Goal: Task Accomplishment & Management: Complete application form

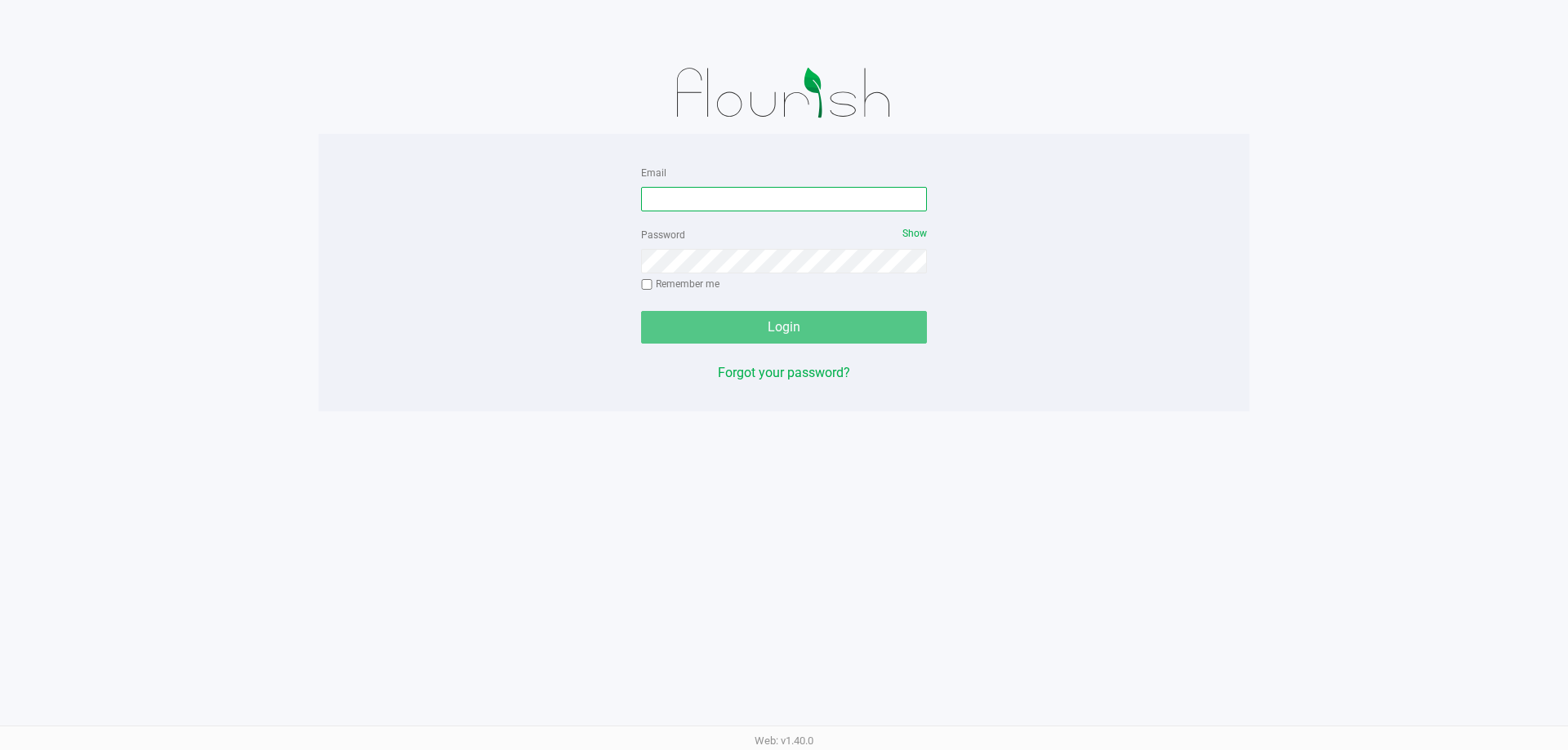
click at [707, 199] on input "Email" at bounding box center [784, 199] width 286 height 24
type input "[EMAIL_ADDRESS][DOMAIN_NAME]"
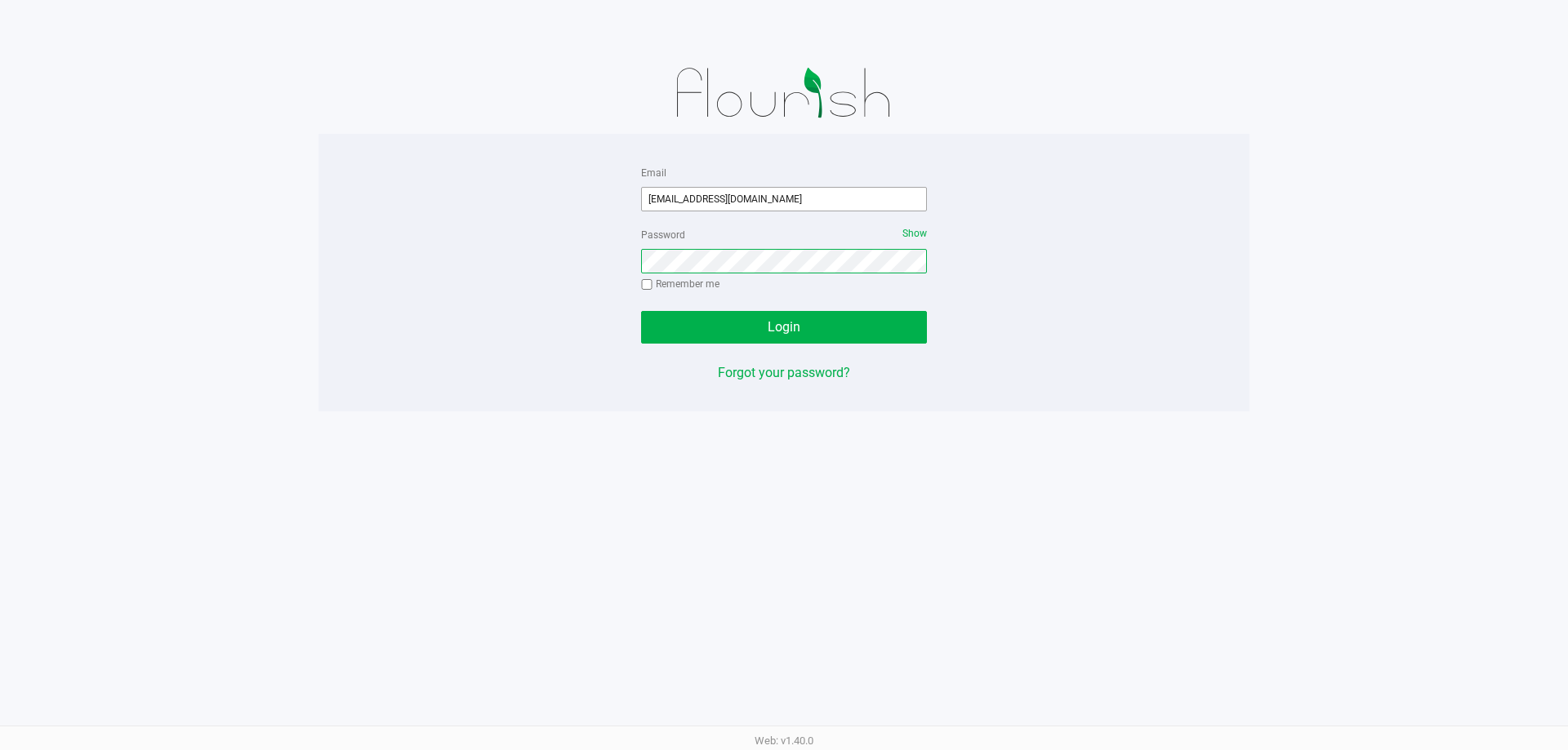
click at [641, 311] on button "Login" at bounding box center [784, 328] width 286 height 32
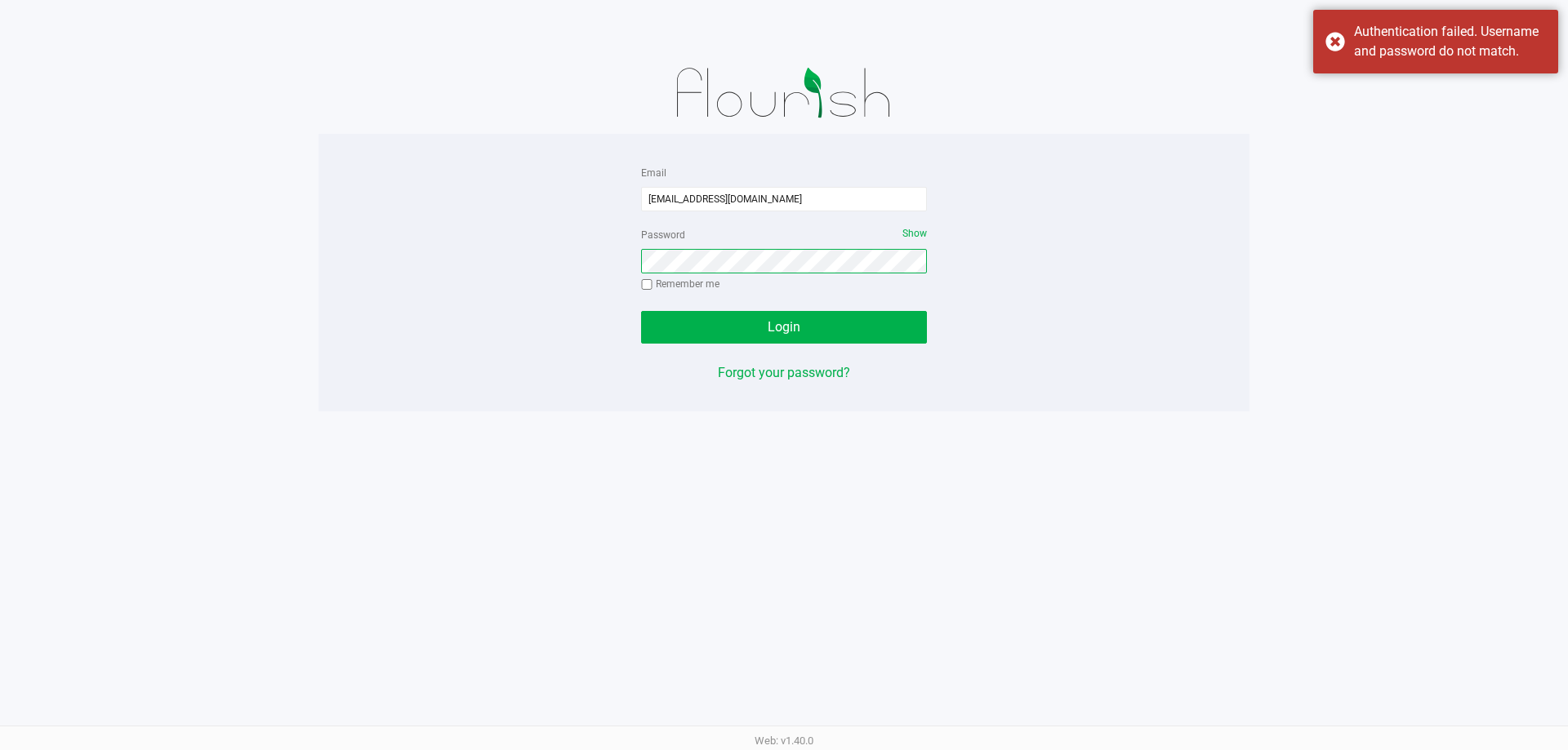
click at [641, 311] on button "Login" at bounding box center [784, 328] width 286 height 32
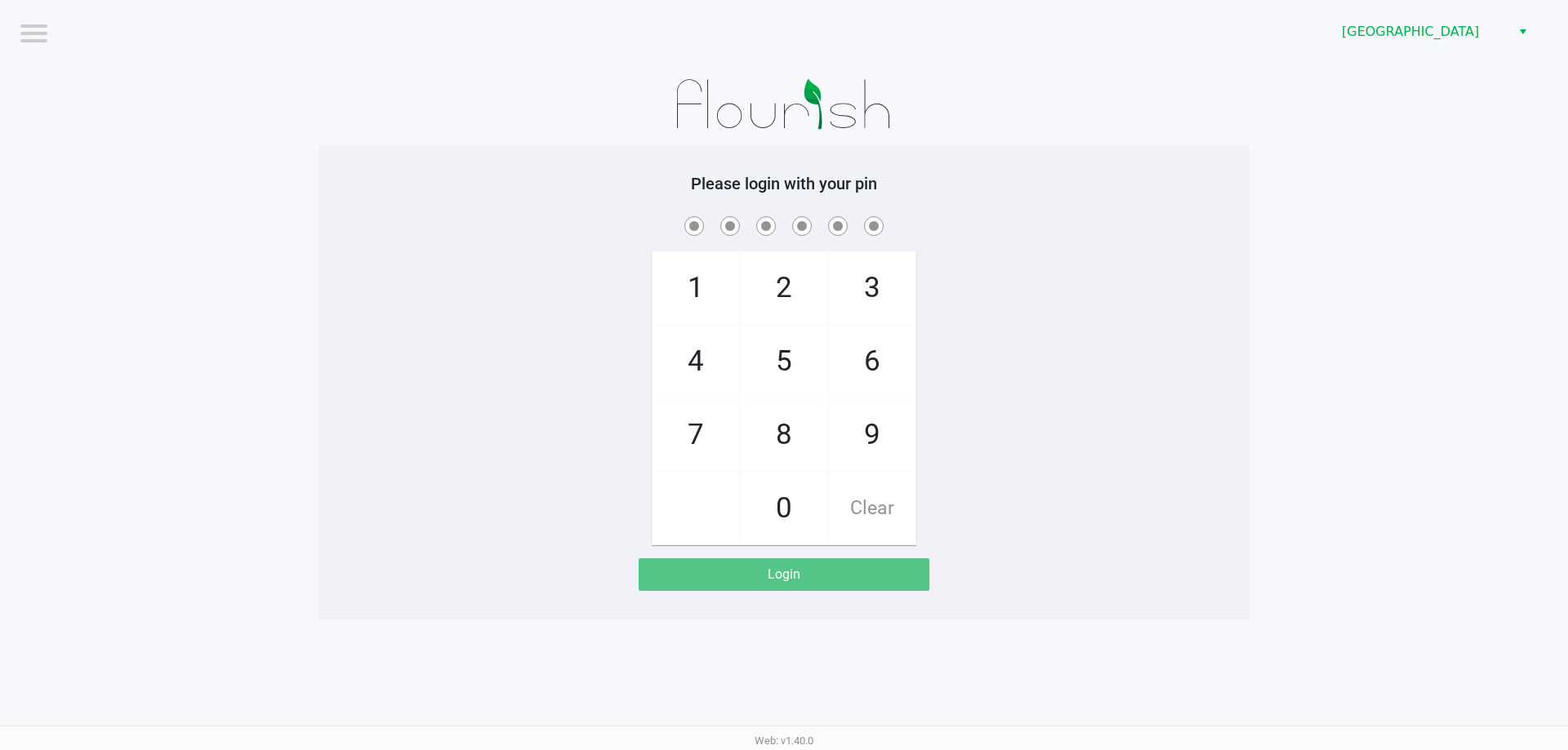
click at [789, 356] on span "5" at bounding box center [784, 362] width 87 height 72
checkbox input "true"
click at [780, 286] on span "2" at bounding box center [784, 289] width 87 height 72
checkbox input "true"
click at [792, 342] on span "5" at bounding box center [784, 362] width 87 height 72
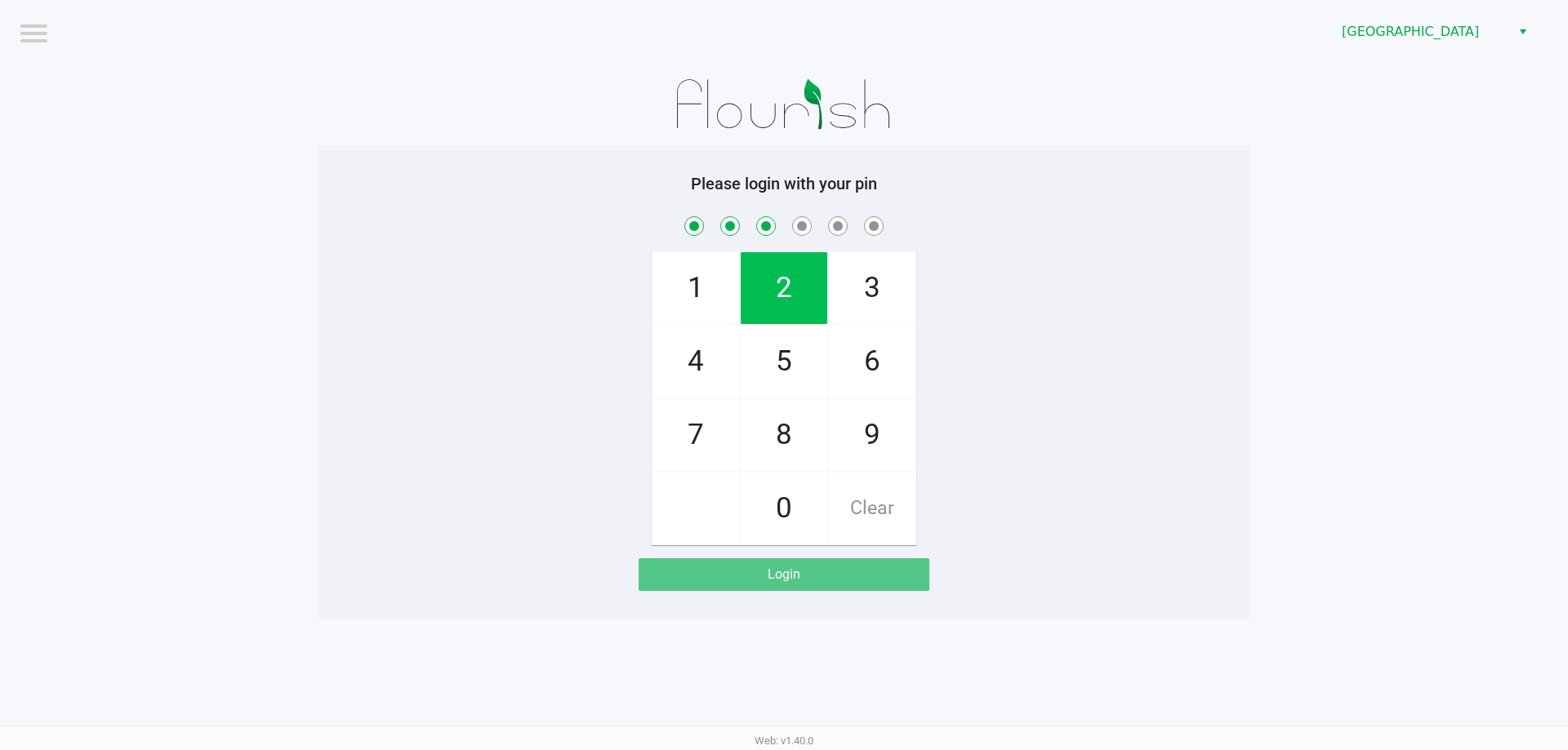
checkbox input "true"
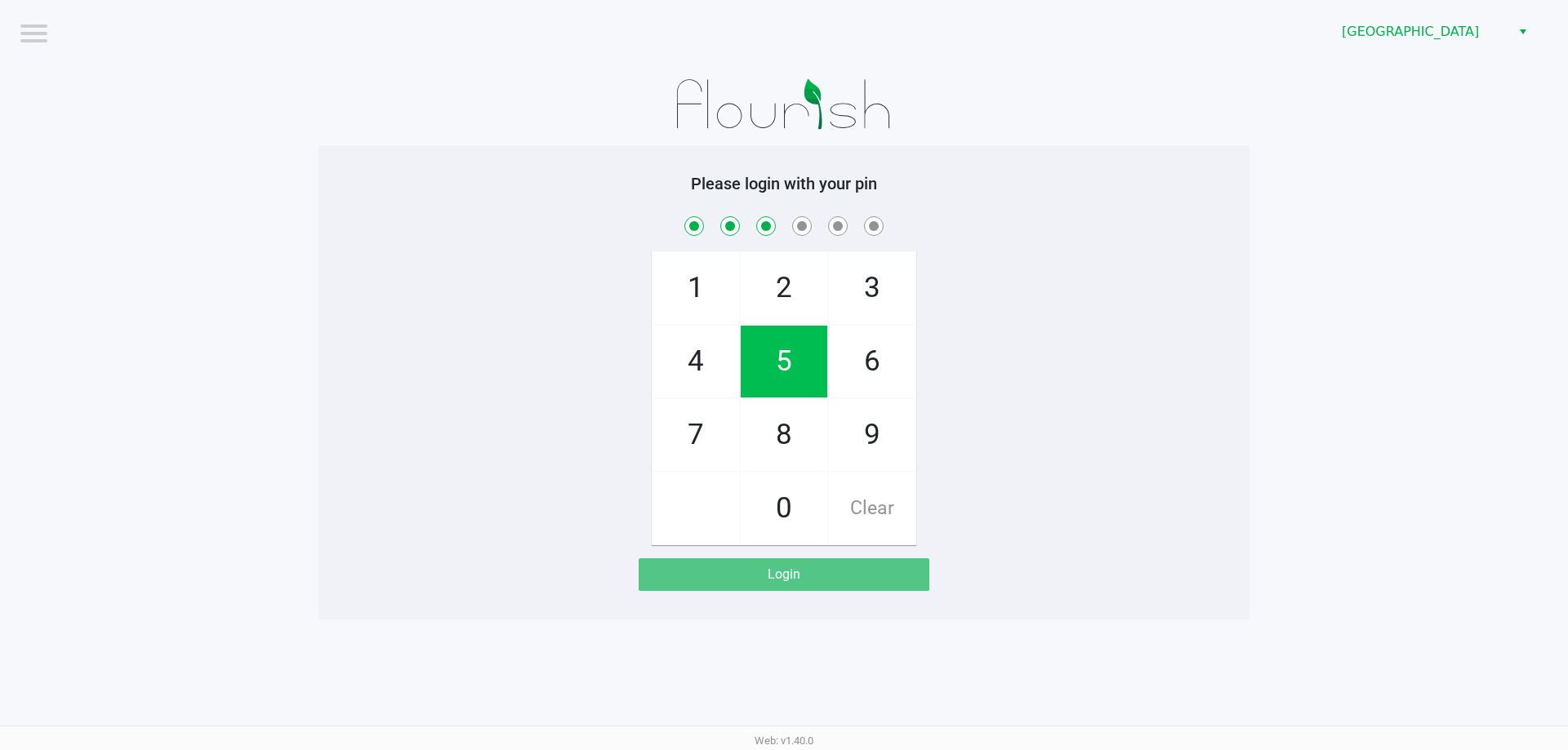
click at [711, 366] on span "4" at bounding box center [696, 362] width 87 height 72
checkbox input "true"
click at [790, 362] on span "5" at bounding box center [784, 362] width 87 height 72
checkbox input "true"
click at [772, 434] on span "8" at bounding box center [784, 435] width 87 height 72
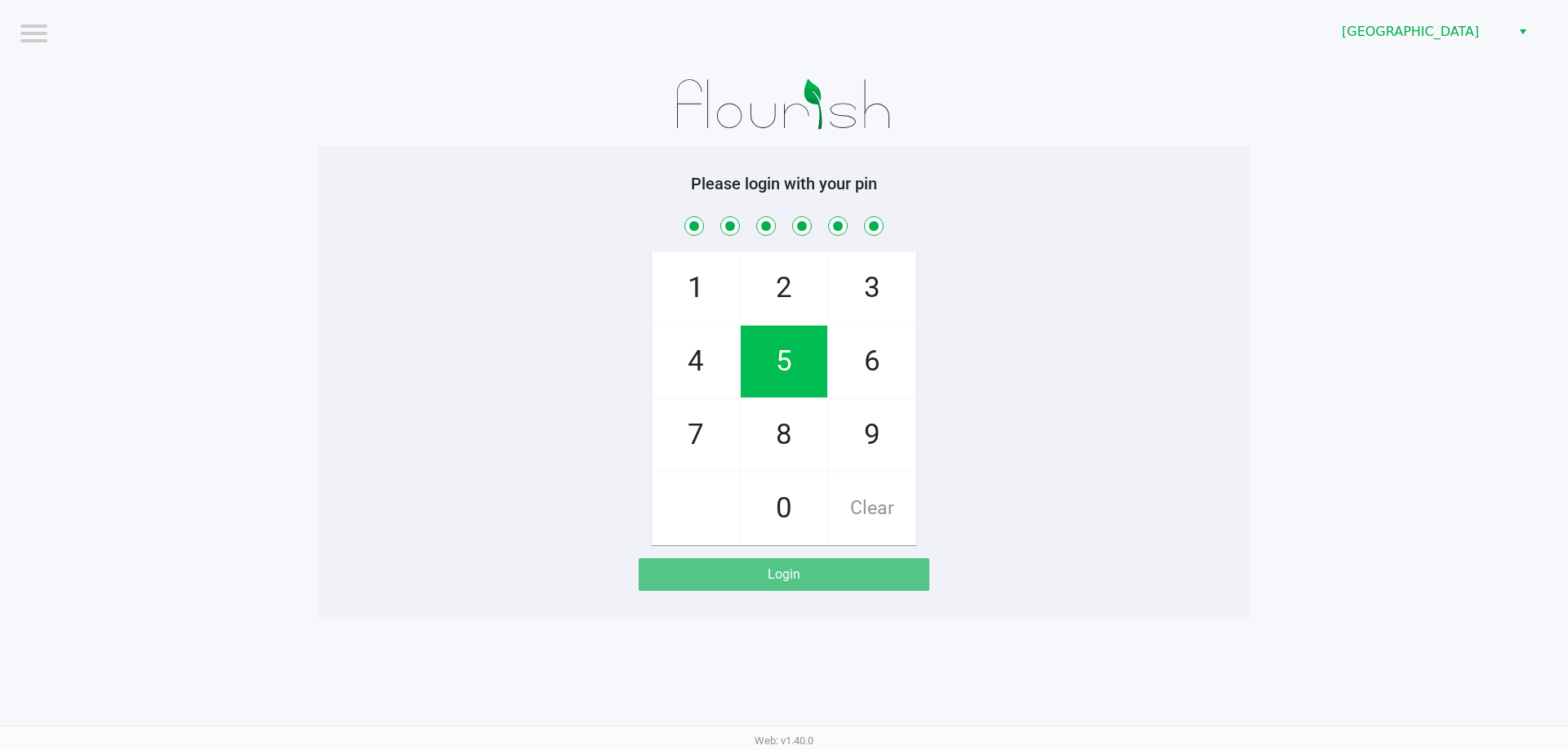
checkbox input "true"
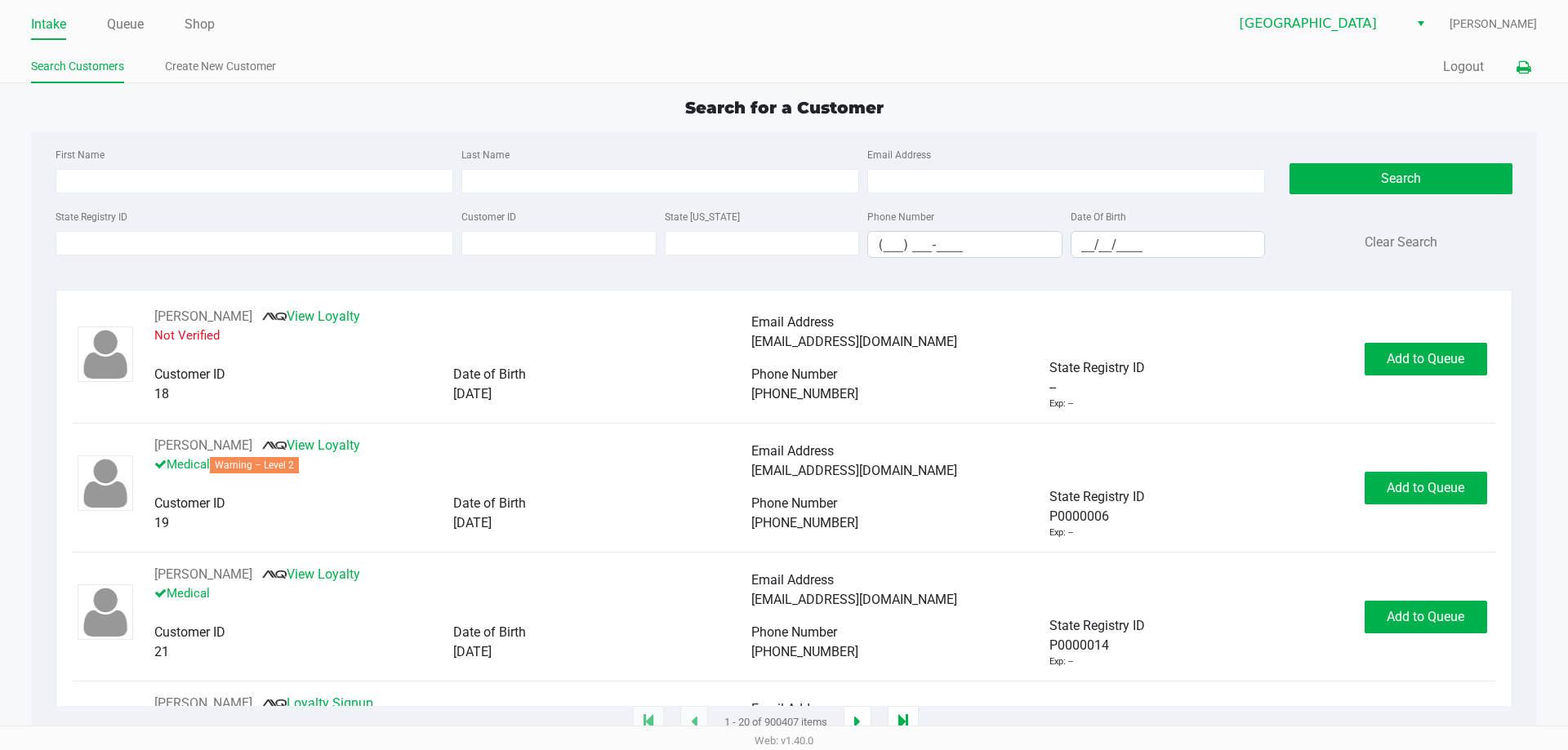
click at [1523, 80] on button at bounding box center [1523, 67] width 27 height 30
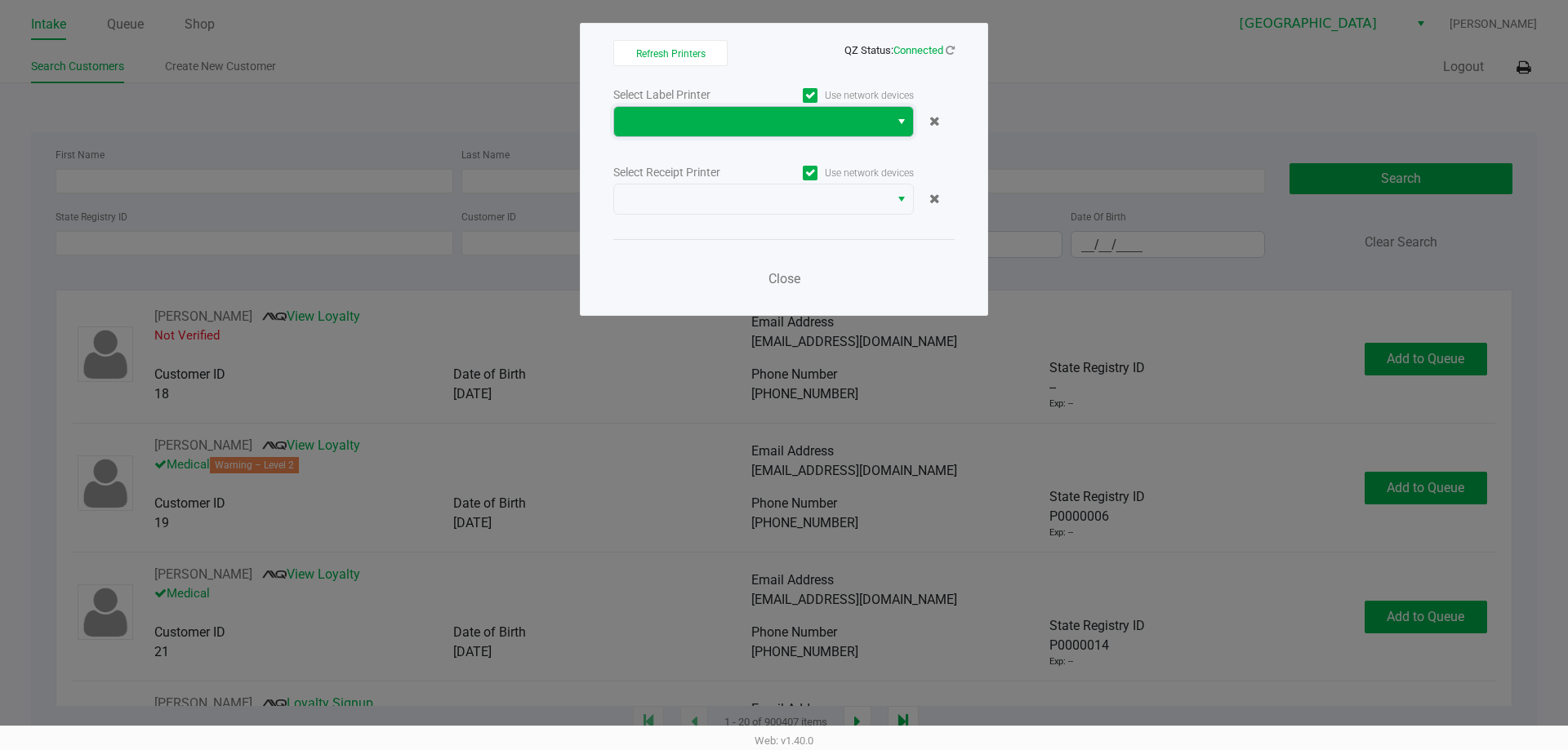
click at [748, 114] on span at bounding box center [751, 122] width 255 height 20
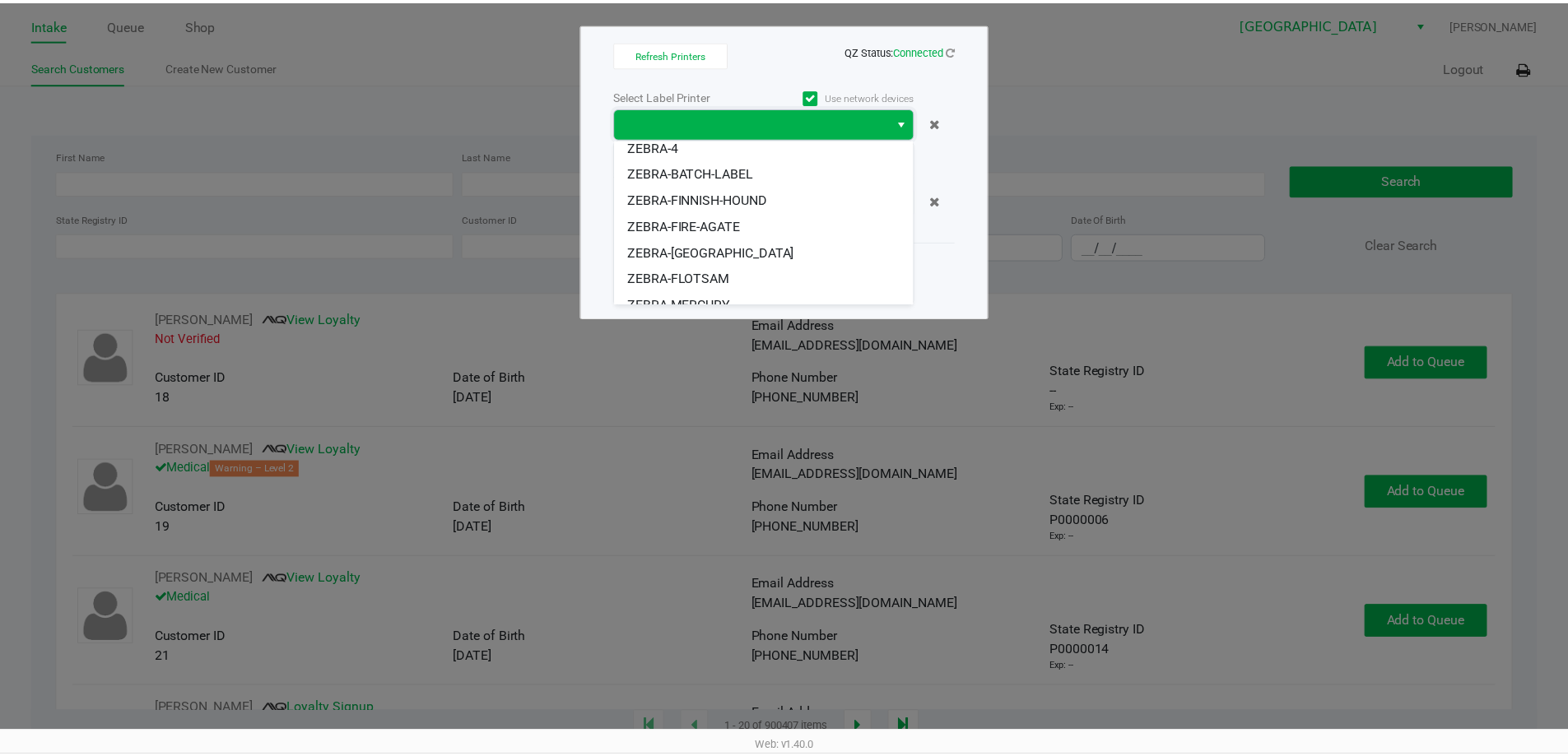
scroll to position [71, 0]
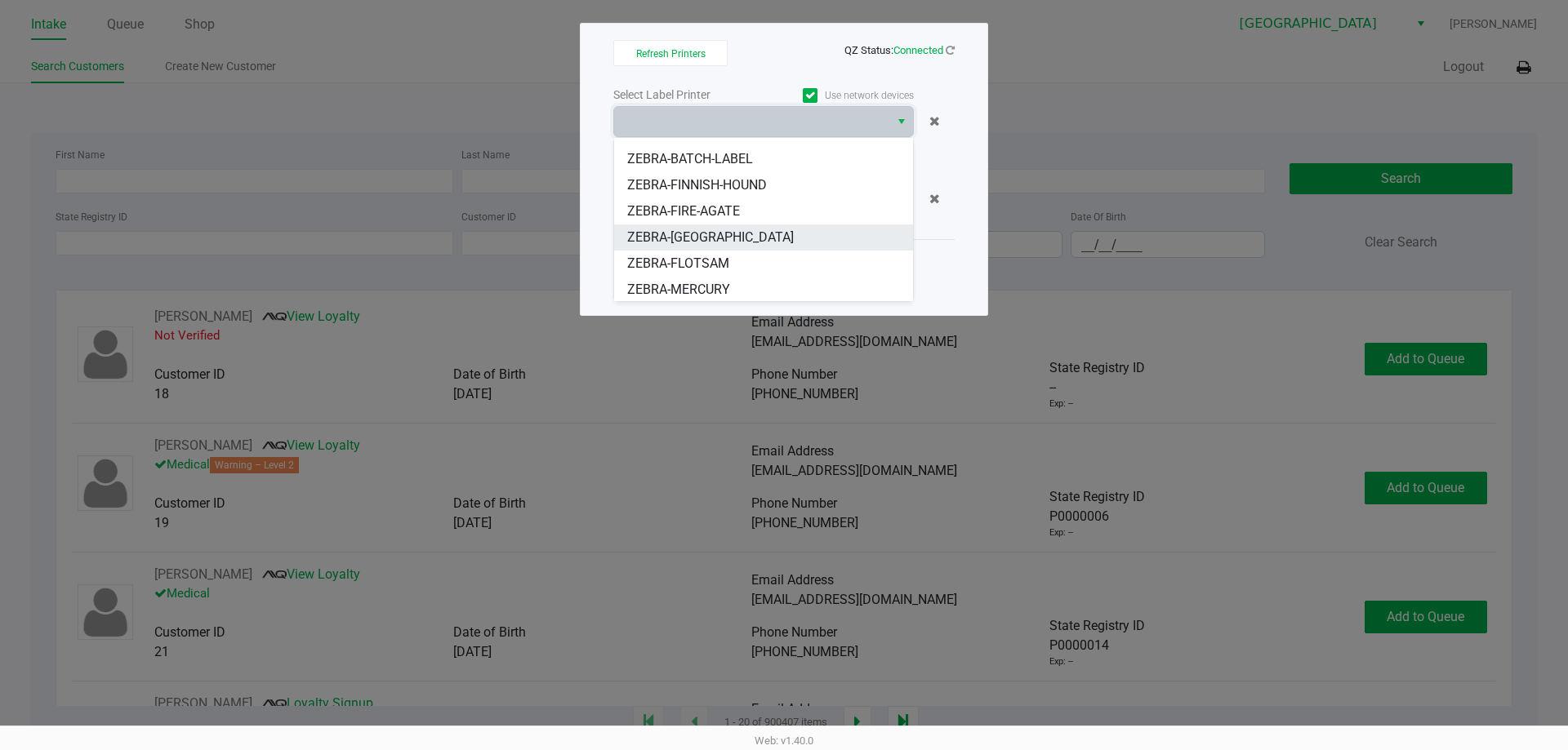
click at [756, 234] on li "ZEBRA-FITCHBURG" at bounding box center [763, 237] width 299 height 26
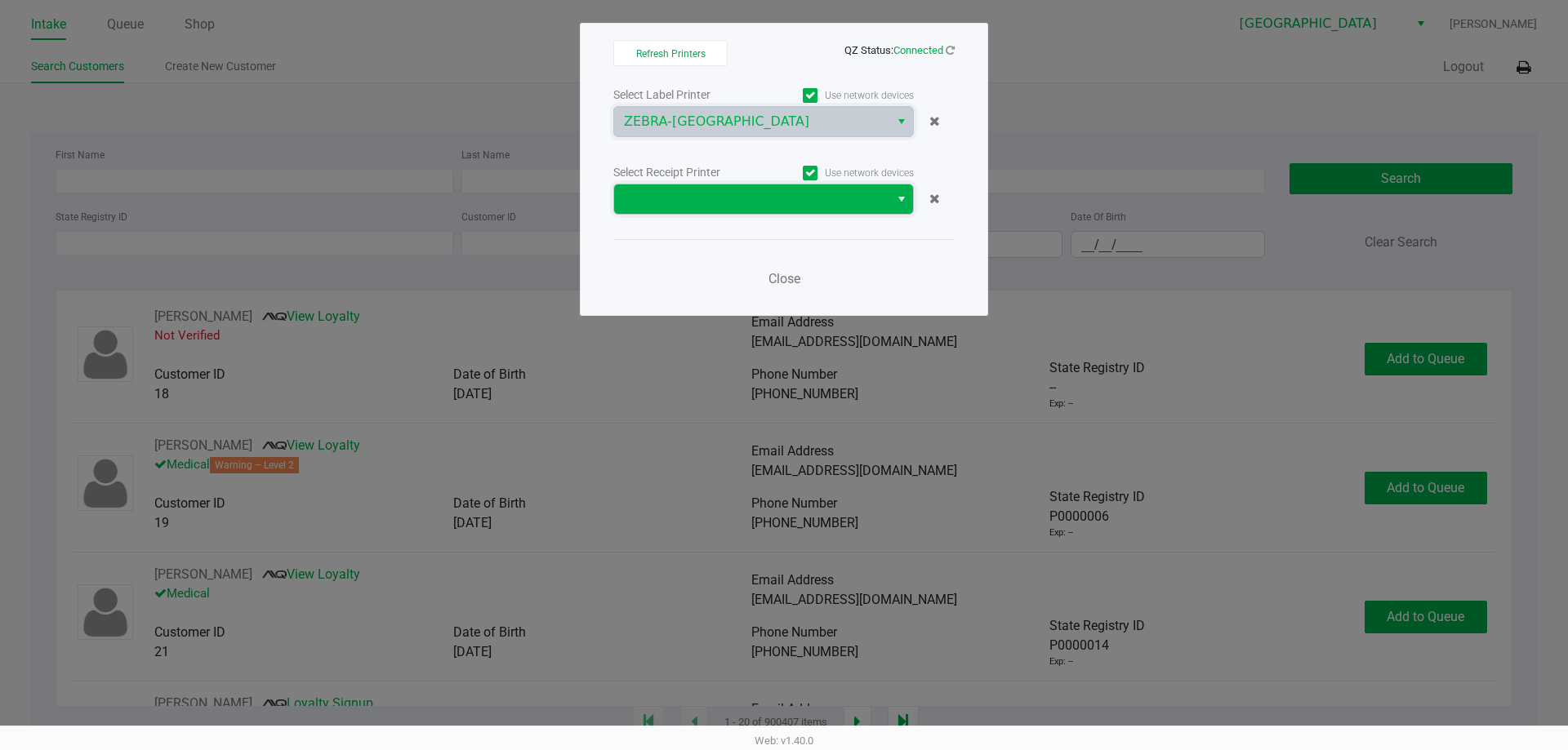
click at [747, 192] on span at bounding box center [751, 199] width 255 height 20
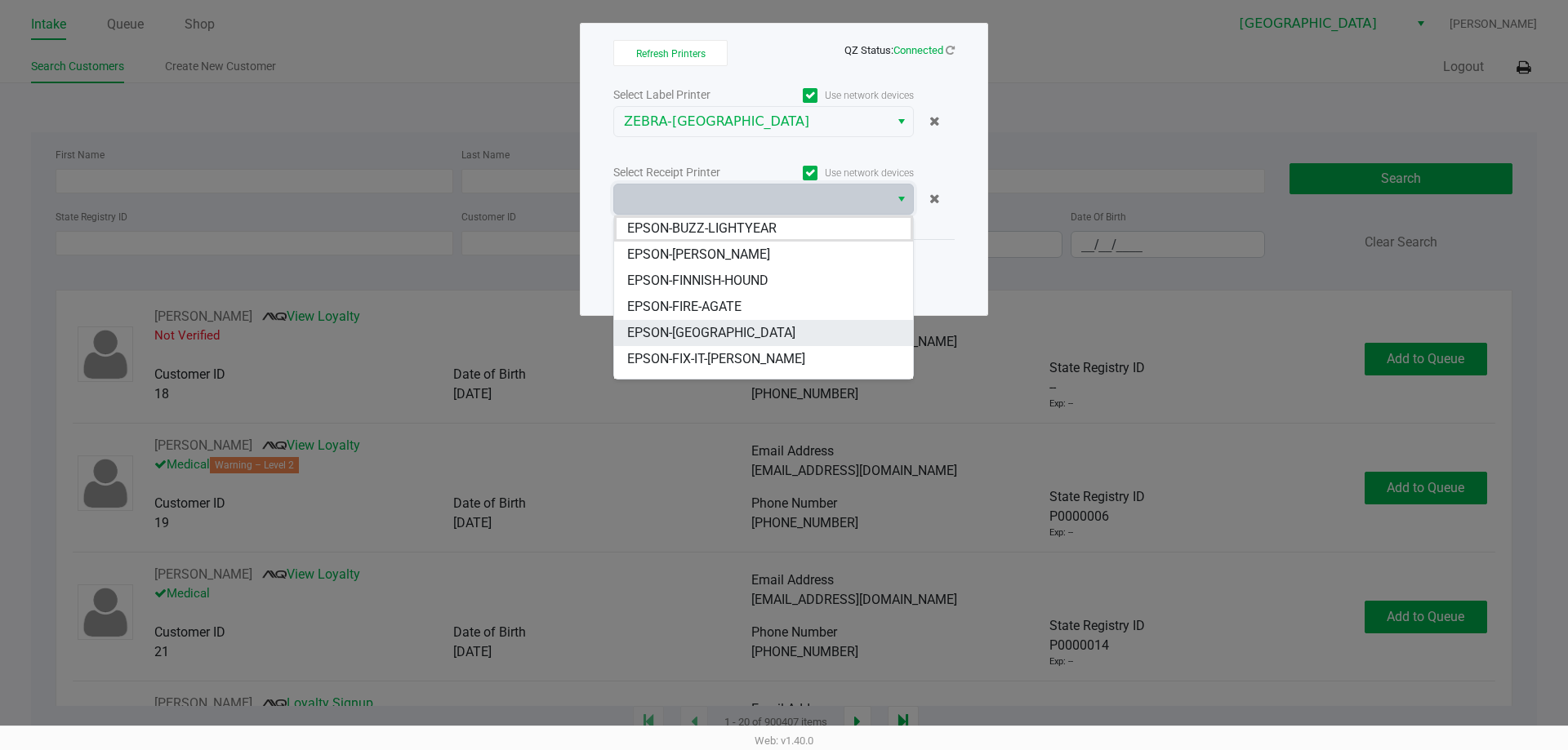
click at [714, 339] on span "EPSON-FITCHBURG" at bounding box center [711, 333] width 168 height 20
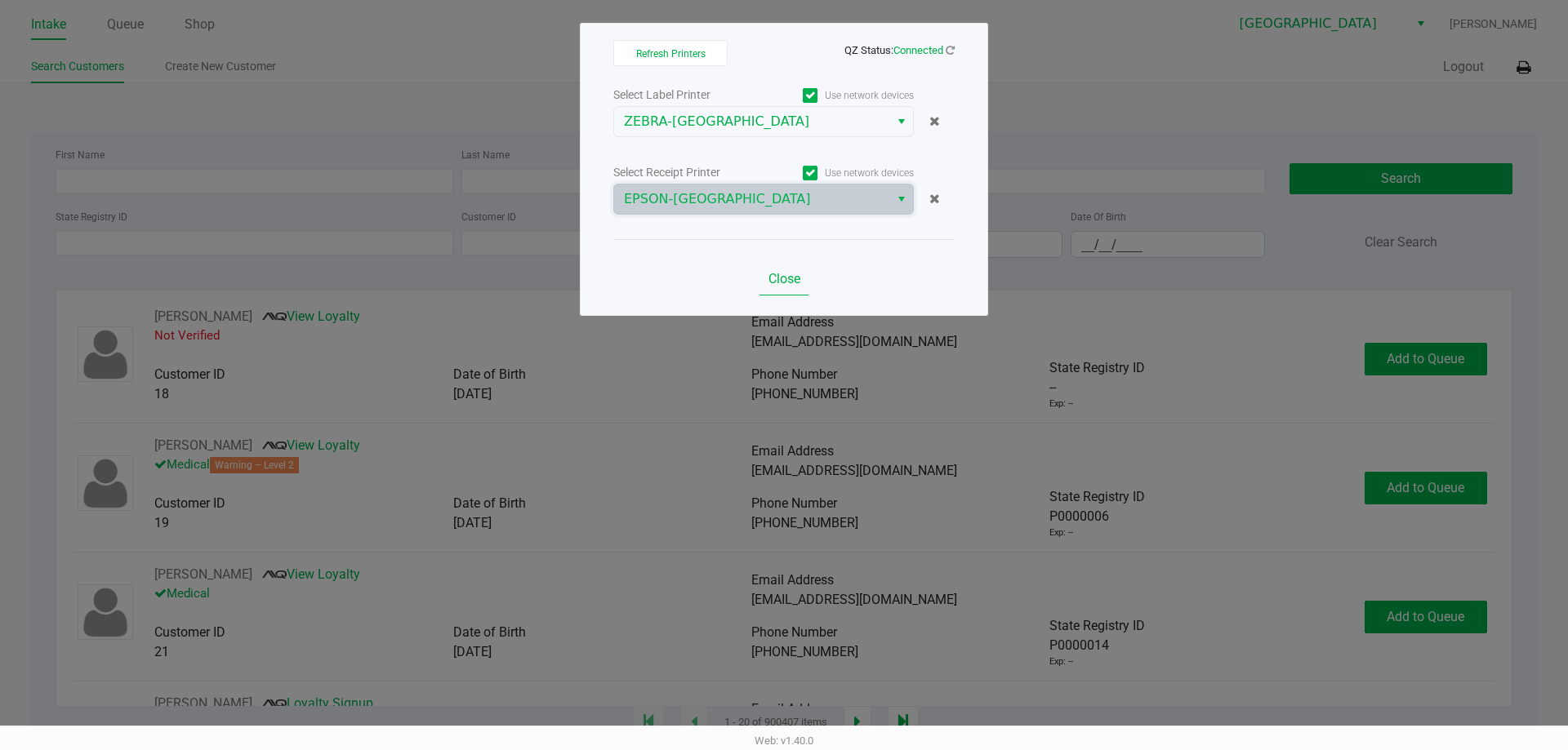
click at [784, 282] on span "Close" at bounding box center [784, 278] width 32 height 15
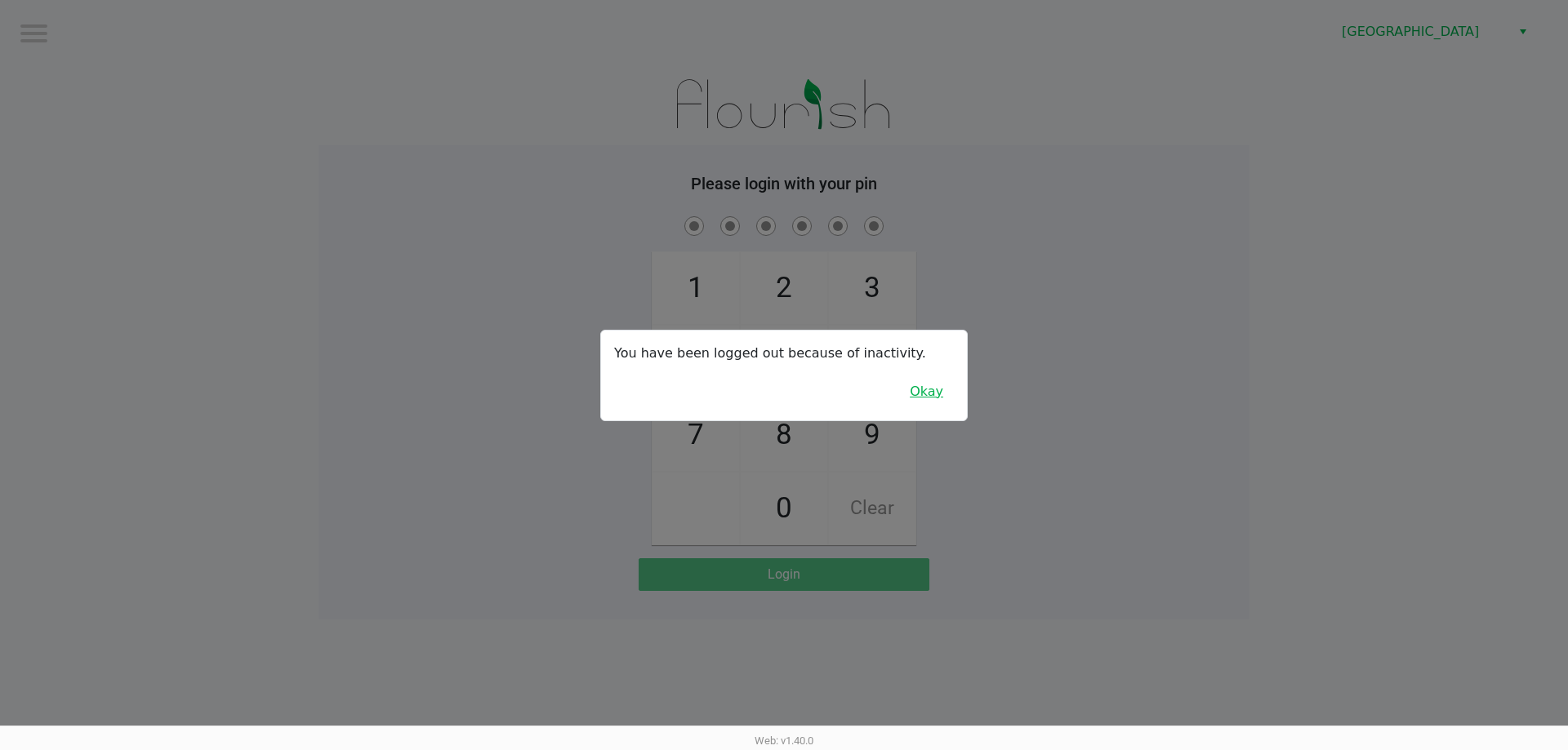
click at [952, 402] on button "Okay" at bounding box center [926, 392] width 55 height 31
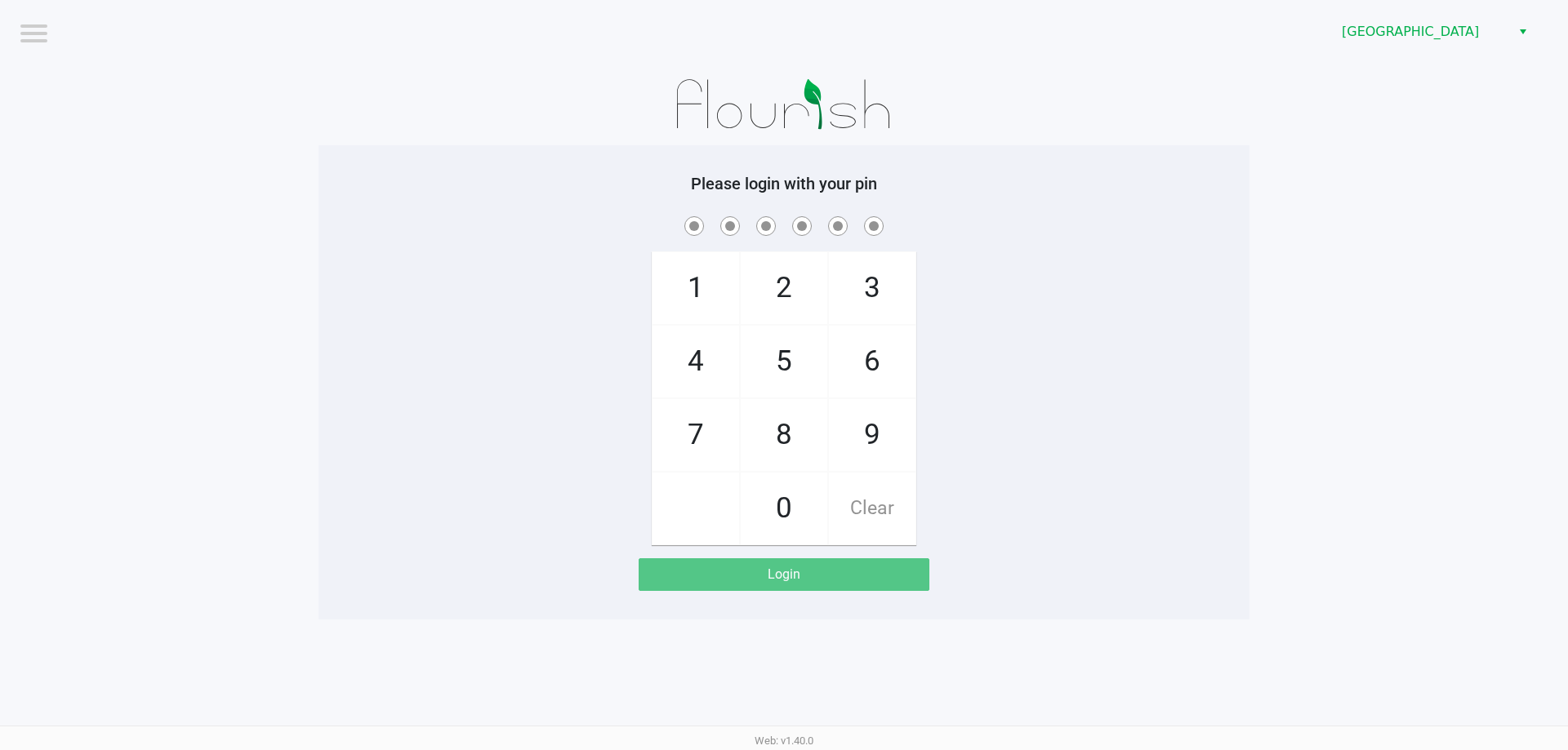
click at [773, 365] on span "5" at bounding box center [784, 362] width 87 height 72
checkbox input "true"
click at [787, 282] on span "2" at bounding box center [784, 289] width 87 height 72
checkbox input "true"
click at [787, 330] on span "5" at bounding box center [784, 362] width 87 height 72
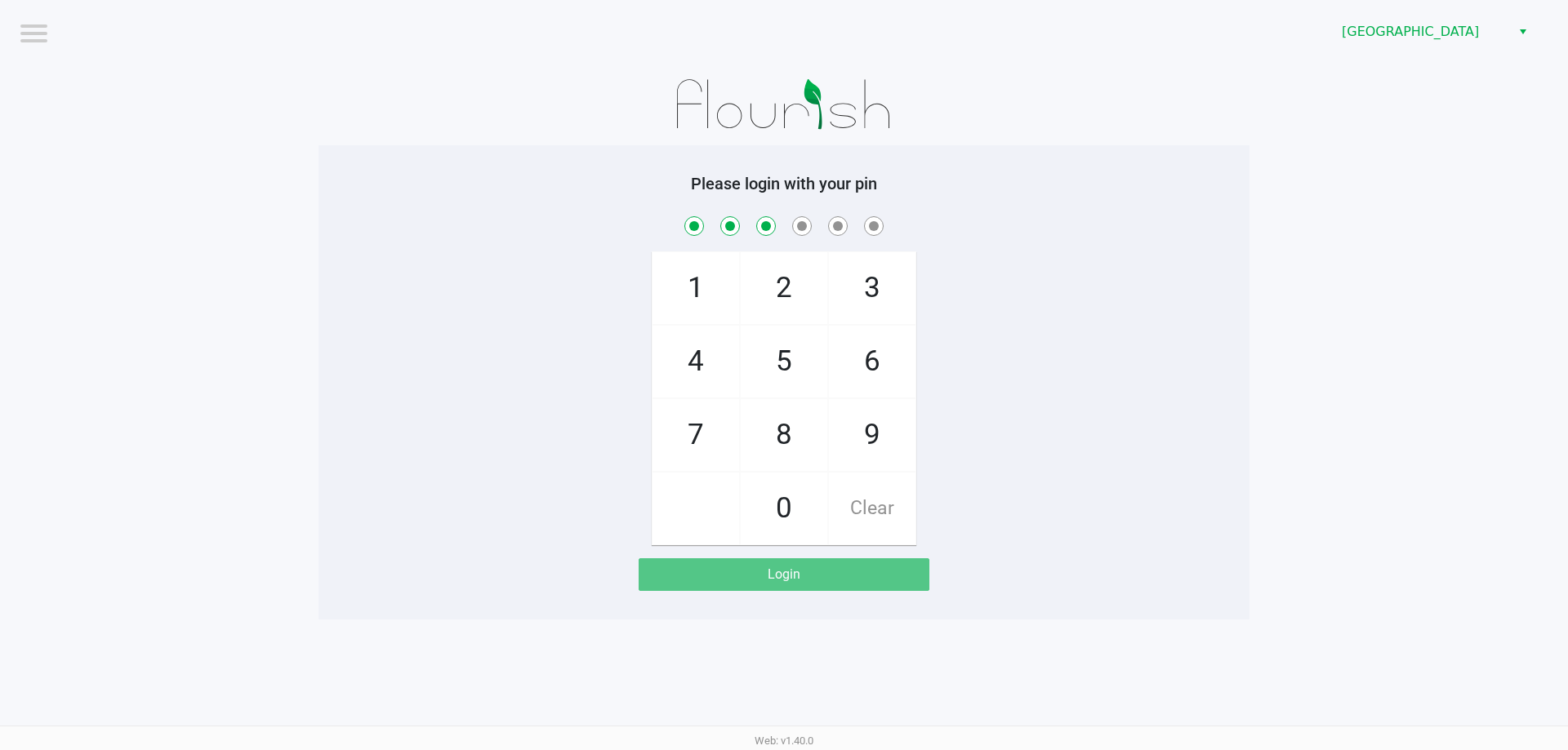
checkbox input "true"
click at [706, 356] on span "4" at bounding box center [696, 362] width 87 height 72
checkbox input "true"
click at [767, 374] on span "5" at bounding box center [784, 362] width 87 height 72
checkbox input "true"
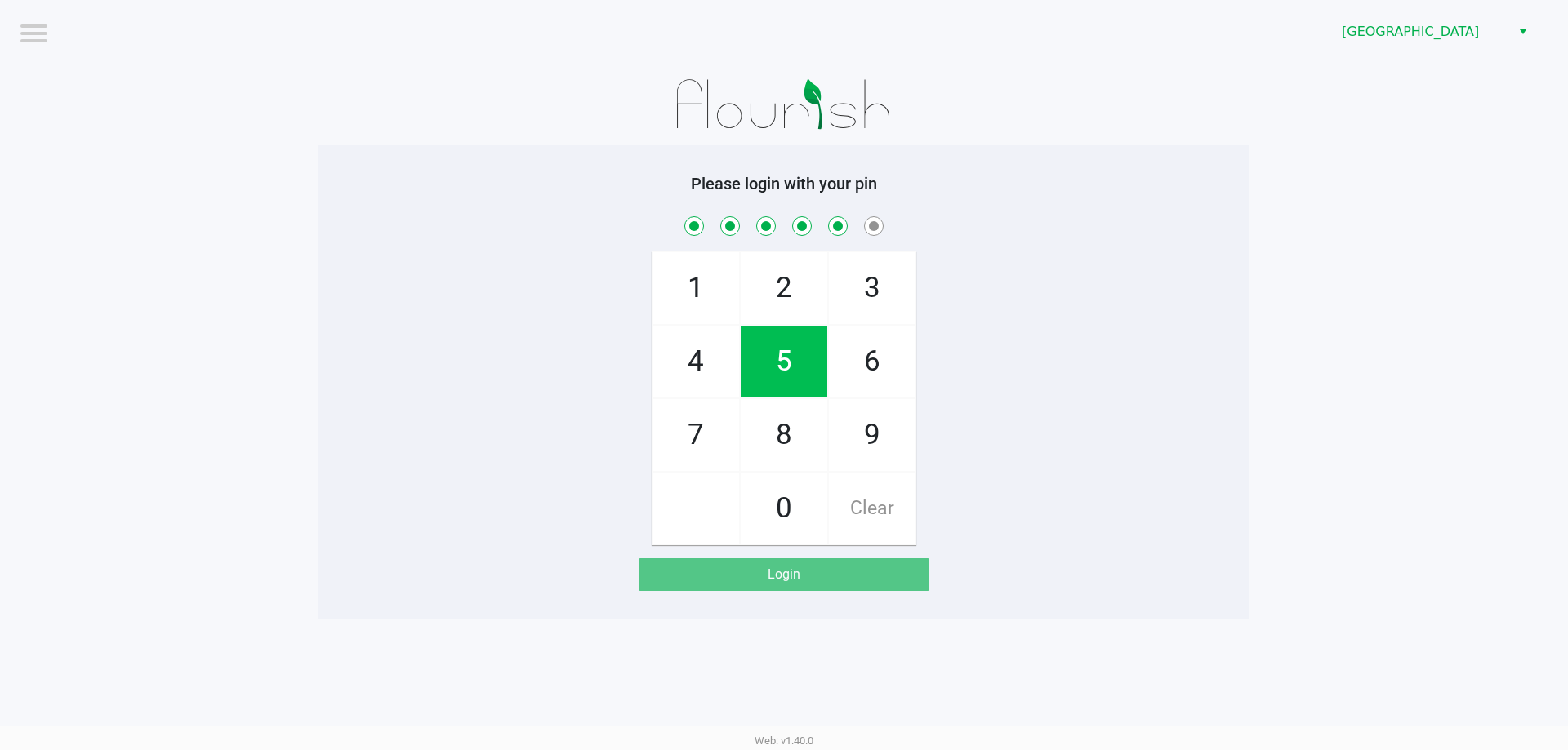
click at [758, 431] on span "8" at bounding box center [784, 435] width 87 height 72
checkbox input "true"
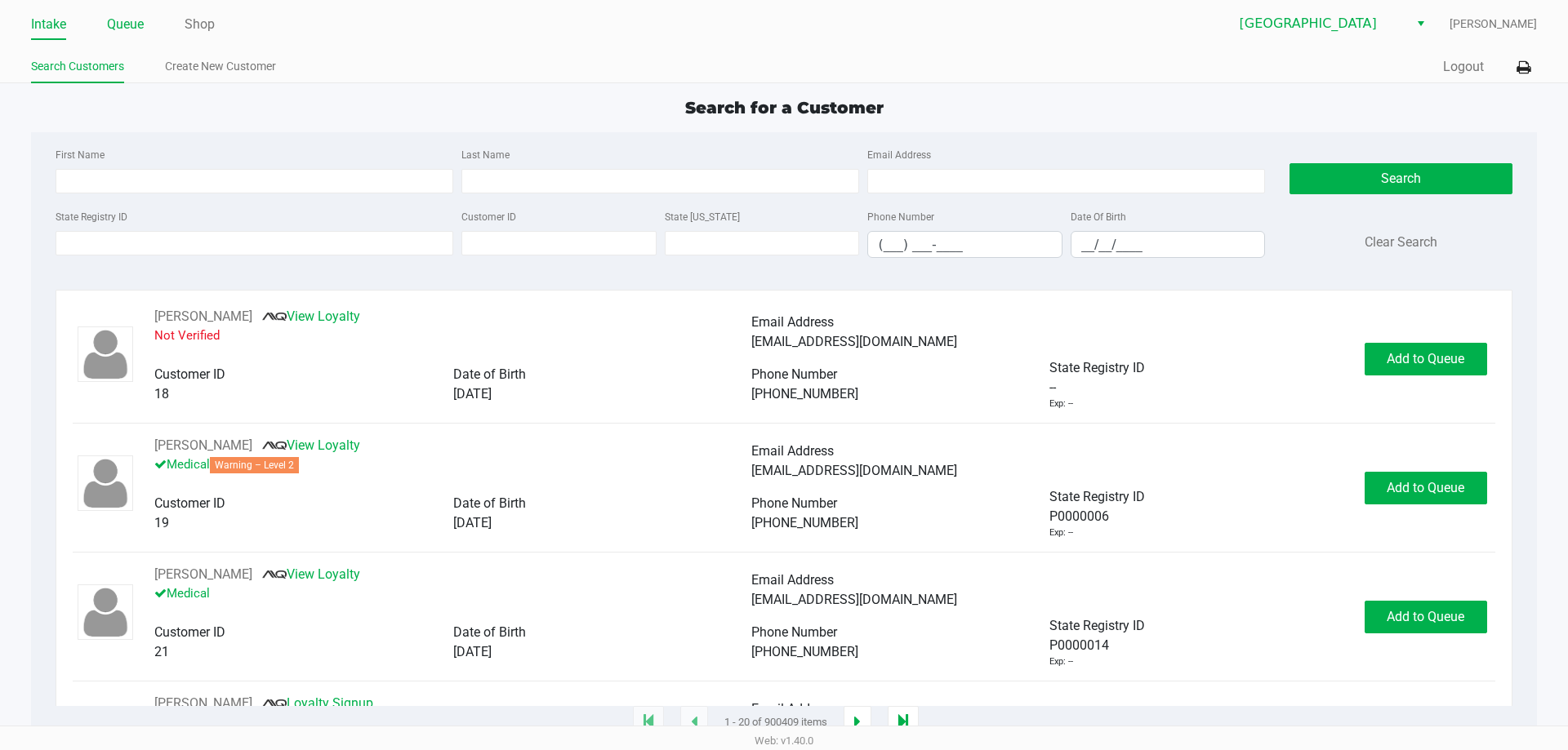
click at [134, 25] on link "Queue" at bounding box center [125, 23] width 37 height 23
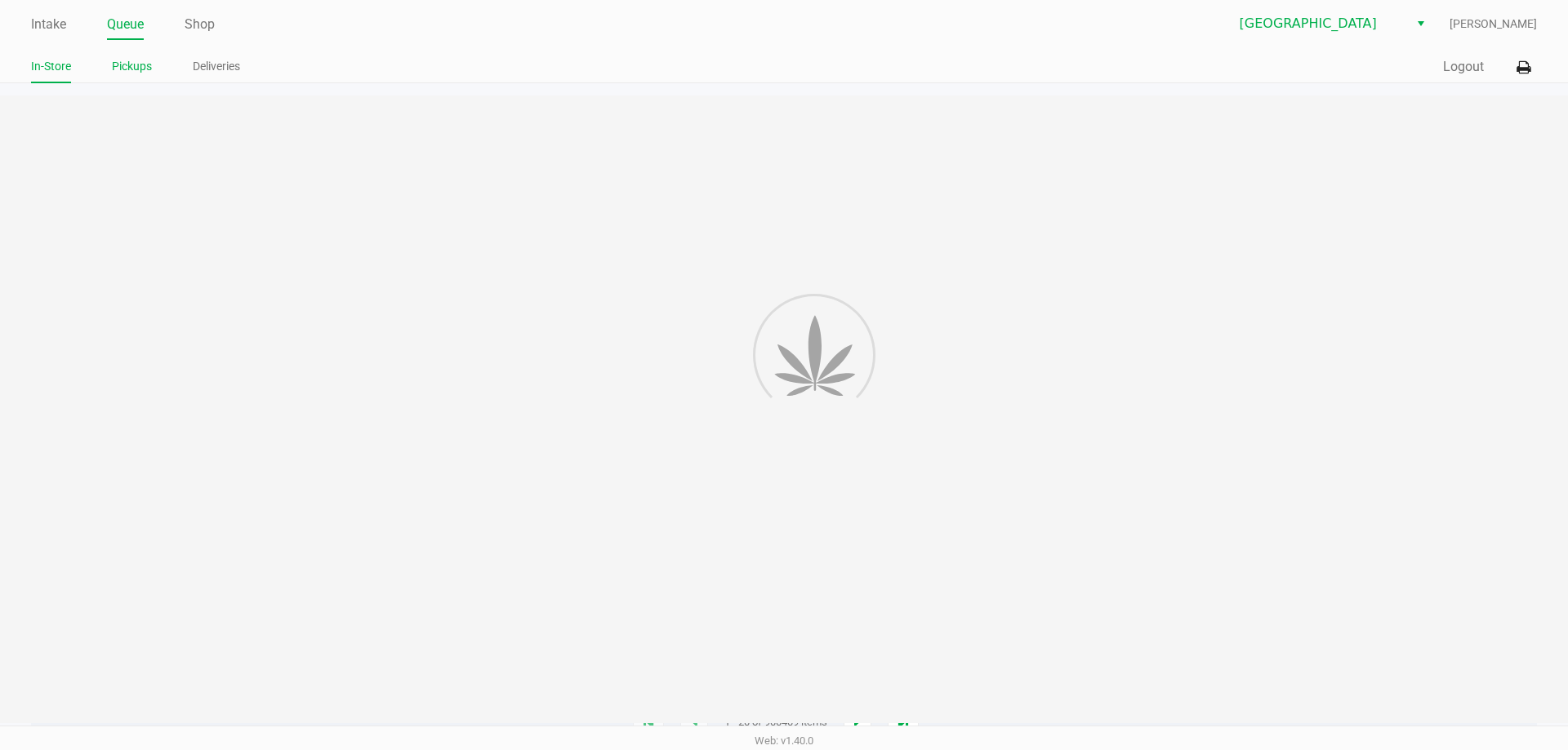
click at [135, 69] on link "Pickups" at bounding box center [132, 66] width 40 height 21
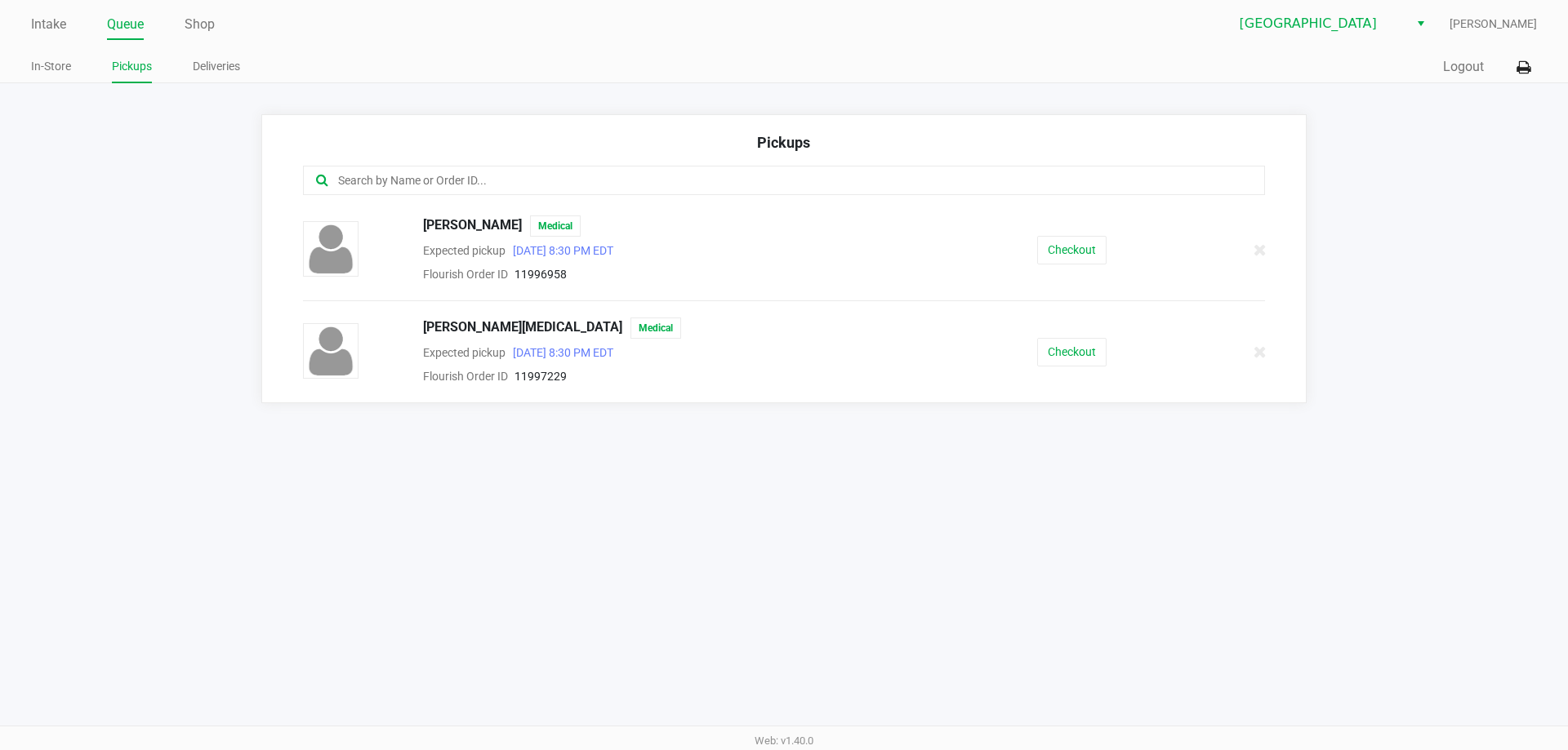
click at [1091, 350] on button "Checkout" at bounding box center [1072, 352] width 70 height 29
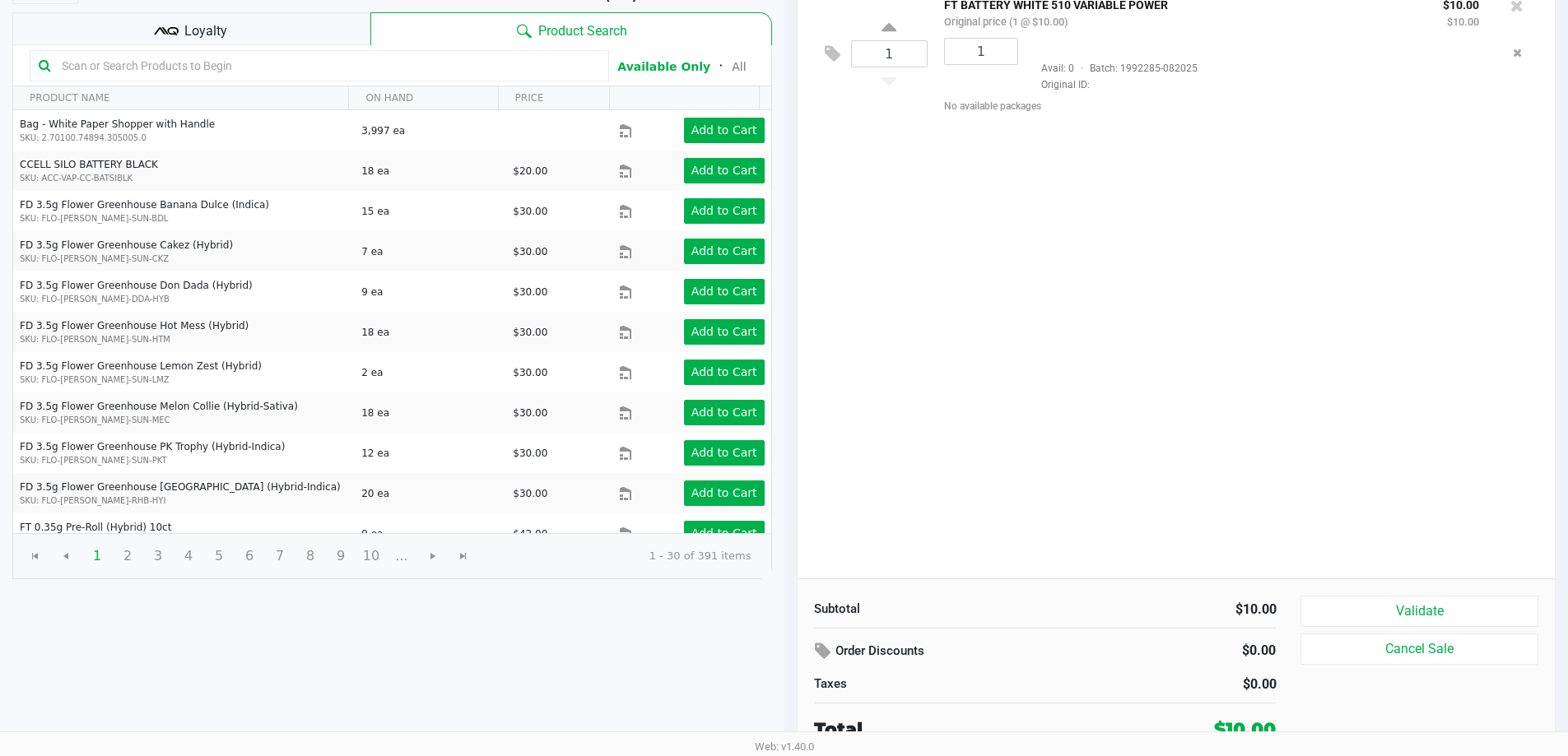
scroll to position [168, 0]
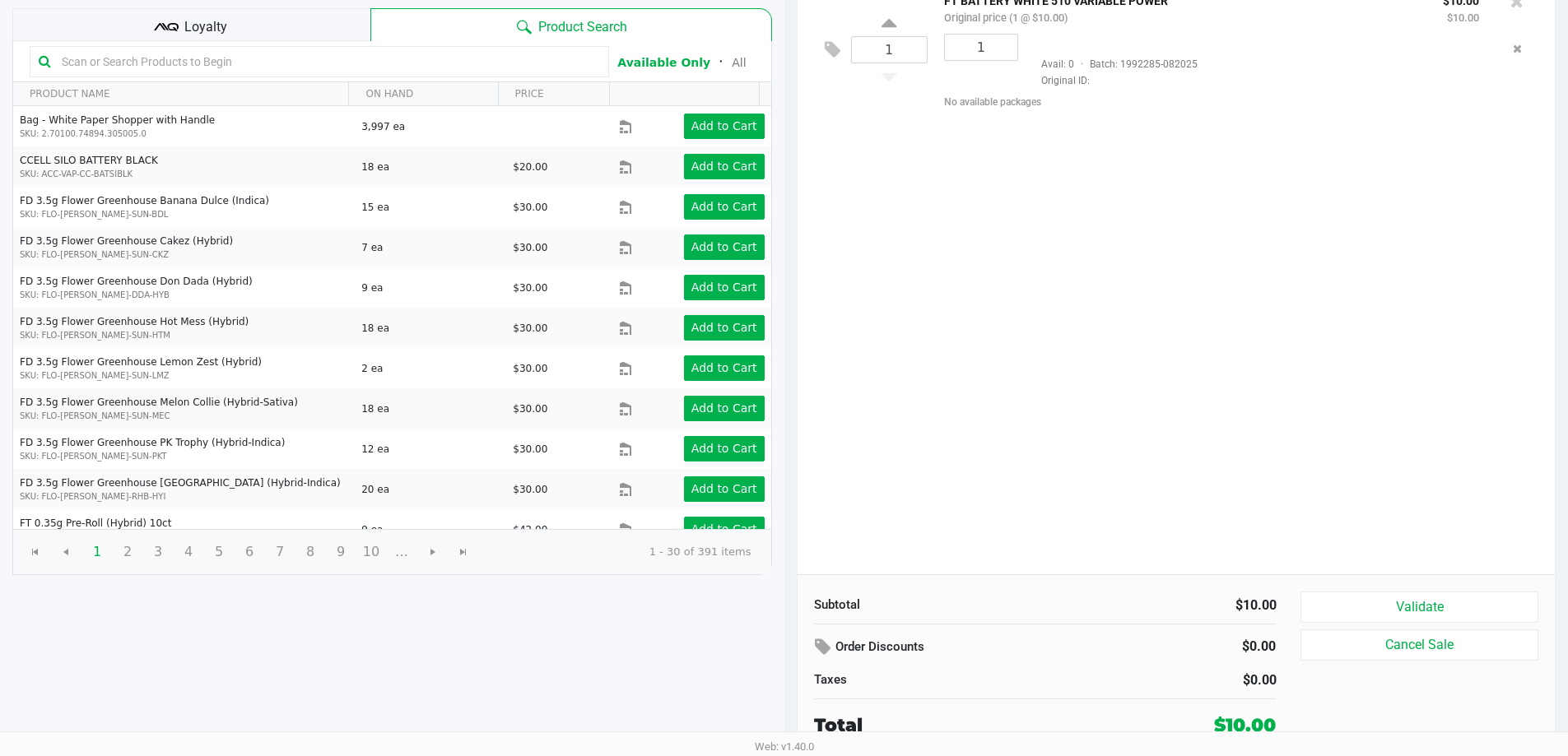
click at [1423, 608] on button "Validate" at bounding box center [1419, 607] width 238 height 31
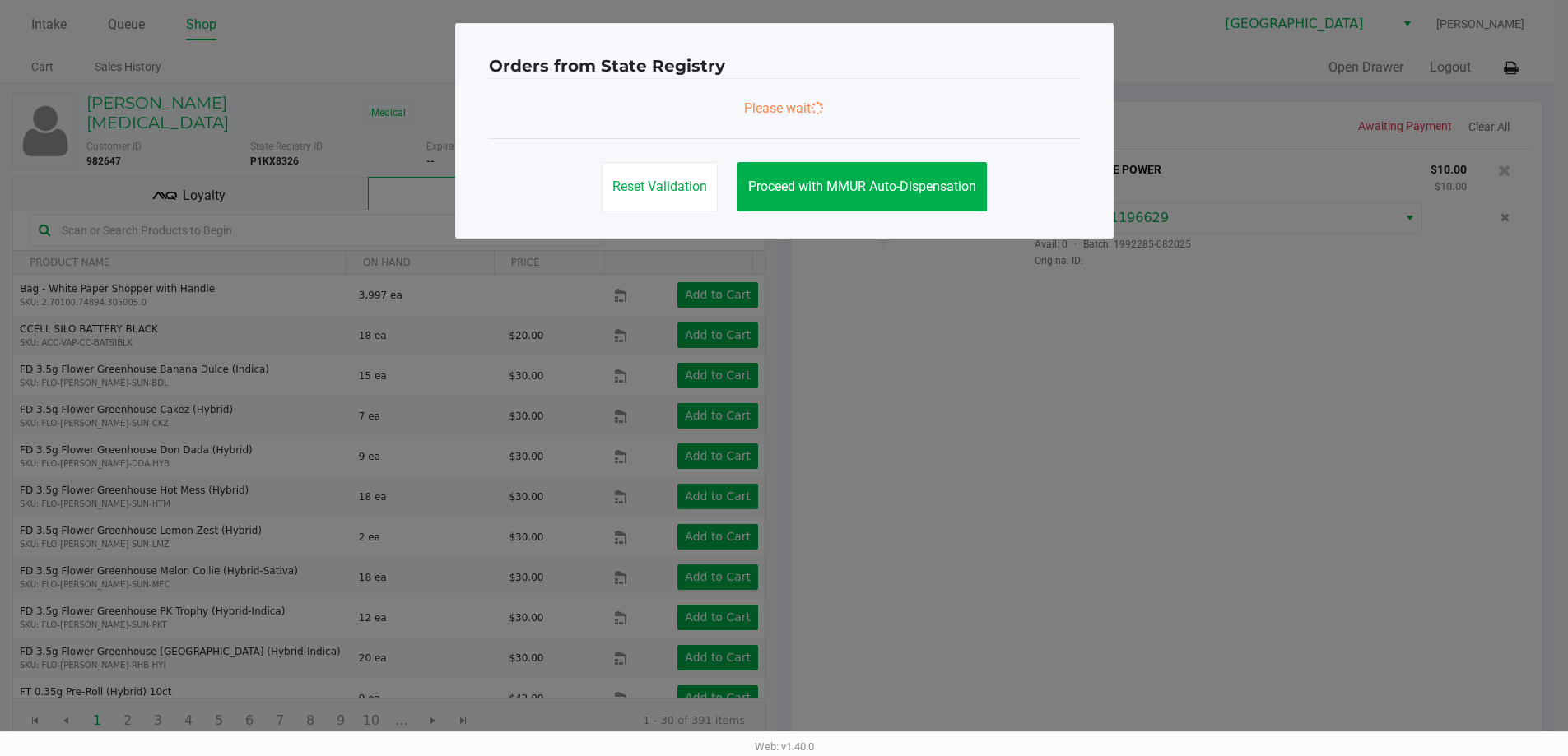
scroll to position [0, 0]
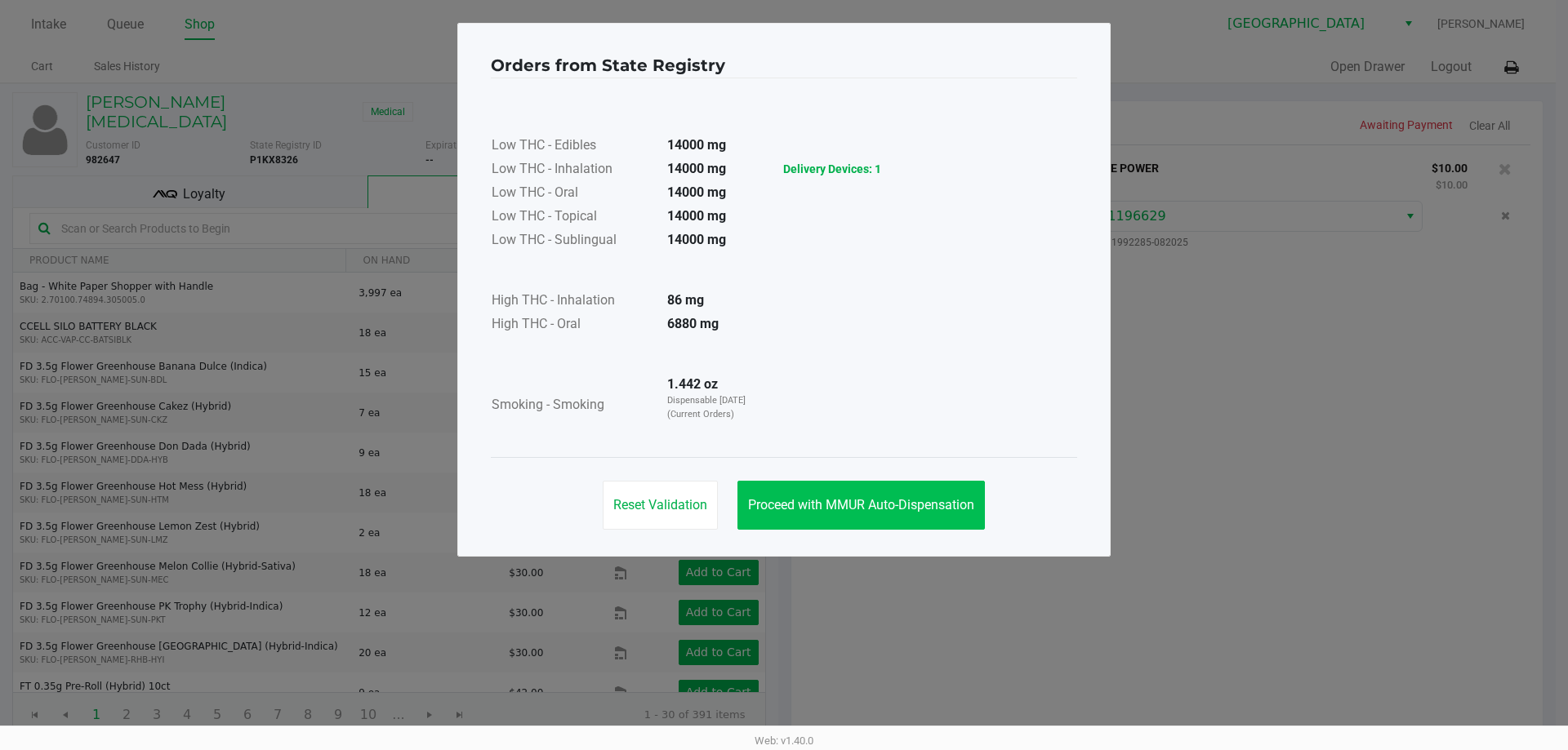
click at [924, 505] on span "Proceed with MMUR Auto-Dispensation" at bounding box center [861, 505] width 227 height 15
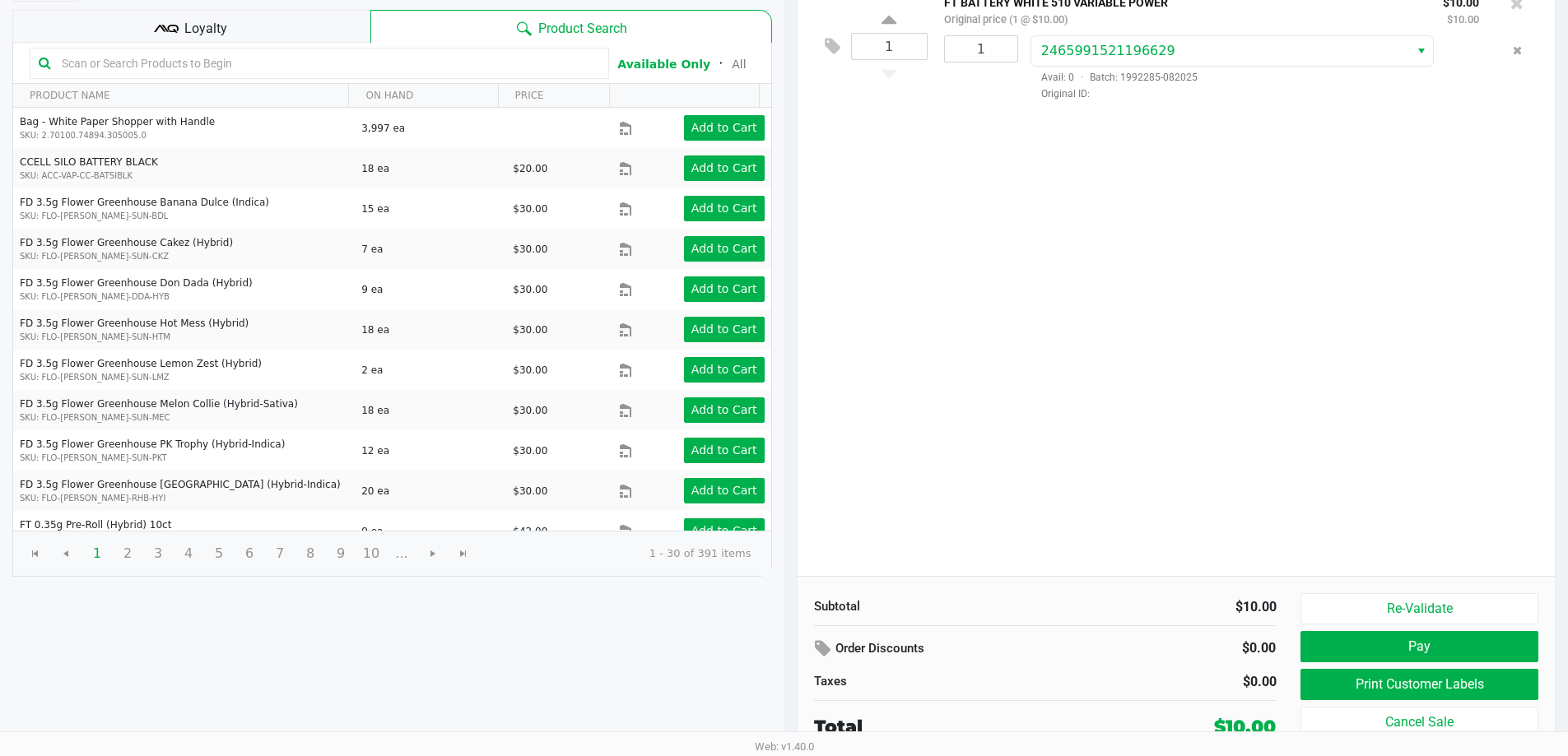
scroll to position [168, 0]
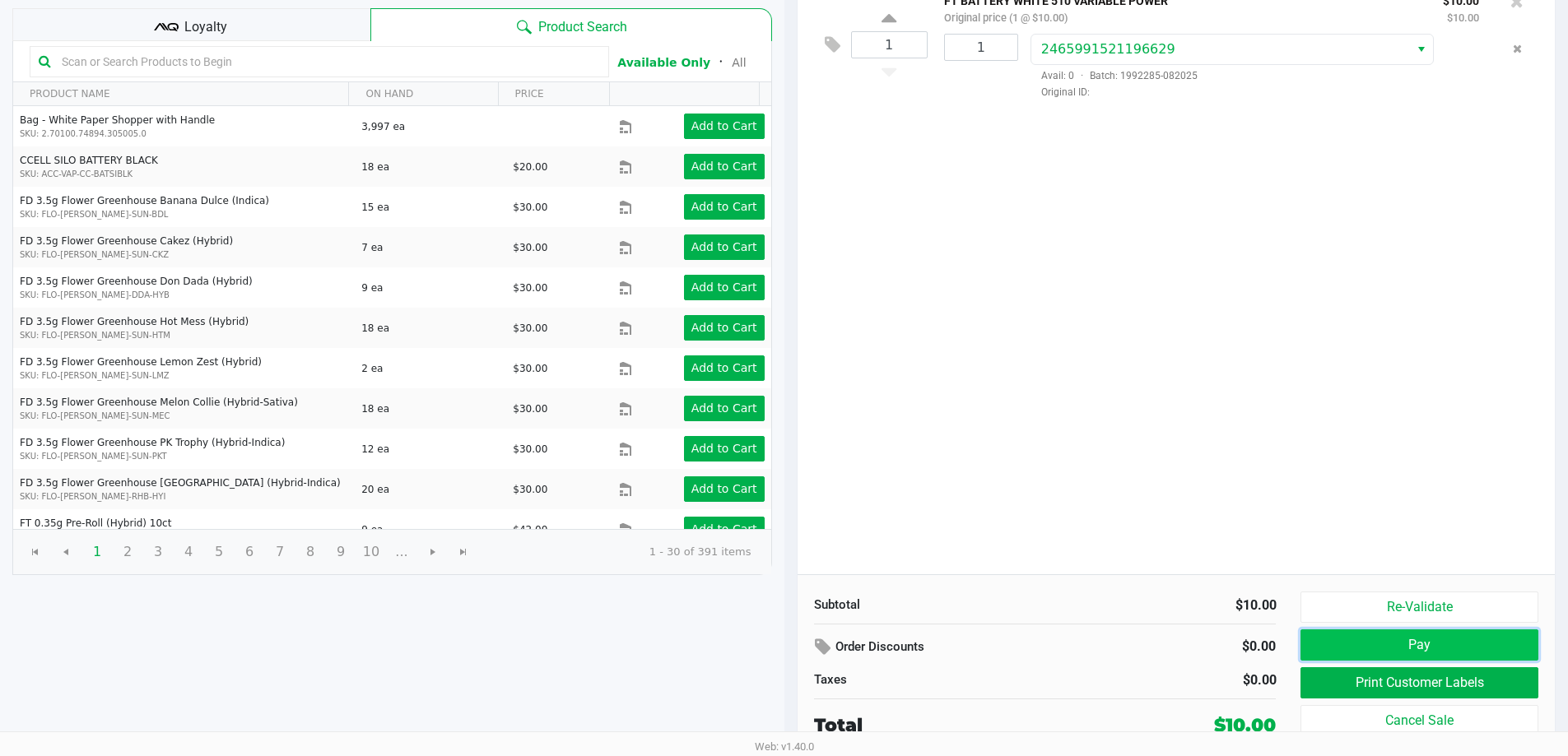
click at [1427, 638] on button "Pay" at bounding box center [1419, 645] width 238 height 31
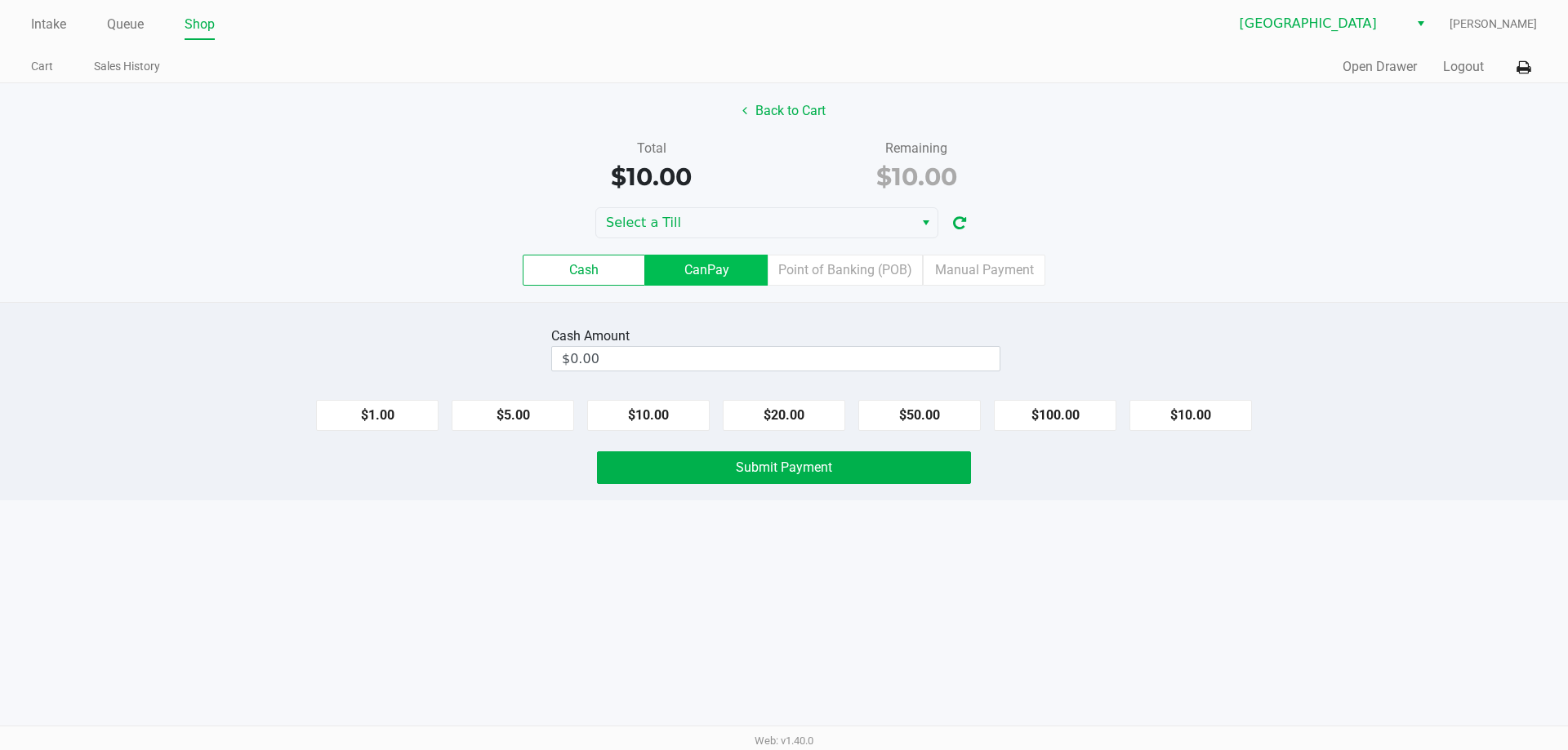
click at [708, 279] on label "CanPay" at bounding box center [707, 270] width 123 height 31
click at [0, 0] on 2 "CanPay" at bounding box center [0, 0] width 0 height 0
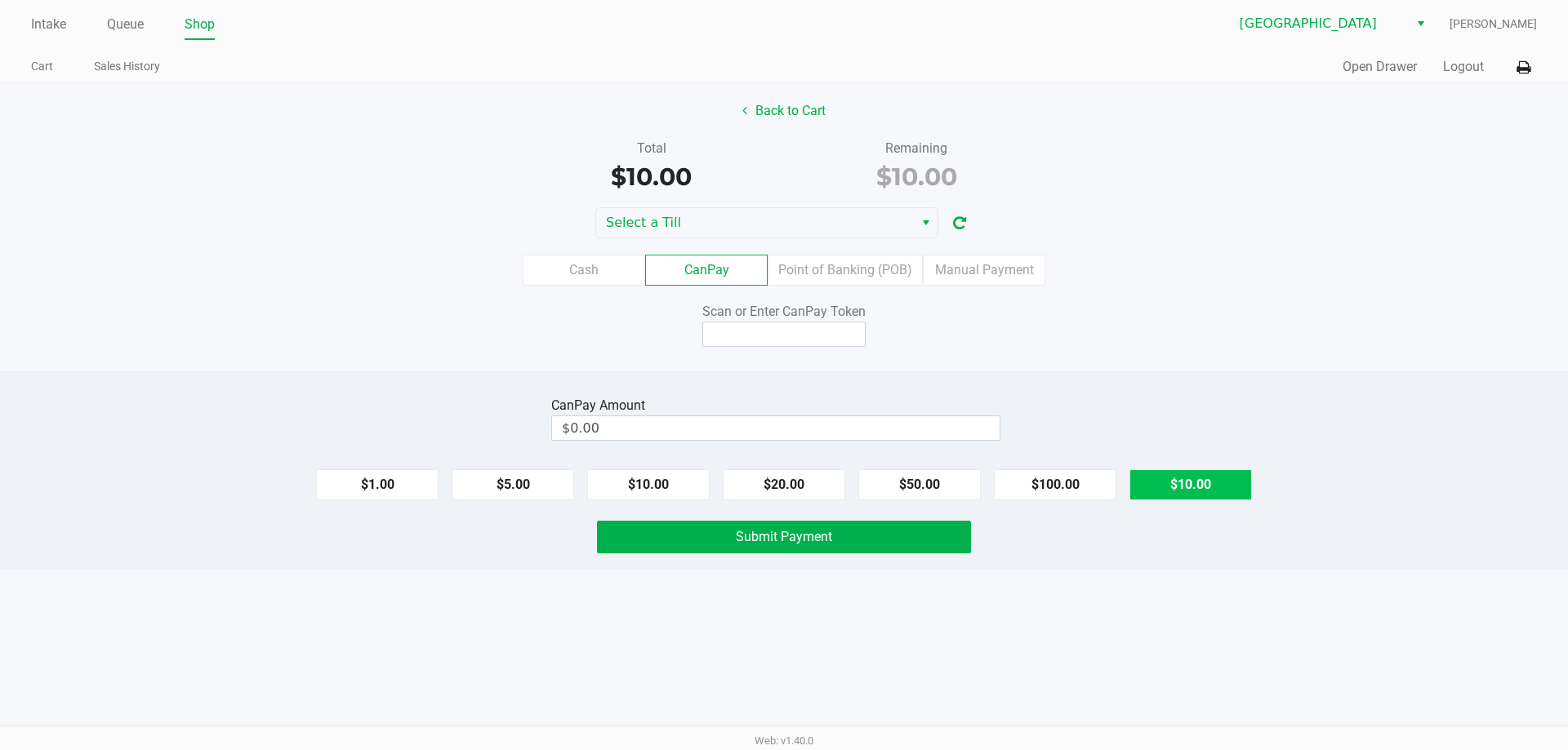
click at [1192, 486] on button "$10.00" at bounding box center [1191, 485] width 123 height 31
type input "$10.00"
click at [695, 256] on label "CanPay" at bounding box center [707, 270] width 123 height 31
click at [0, 0] on 2 "CanPay" at bounding box center [0, 0] width 0 height 0
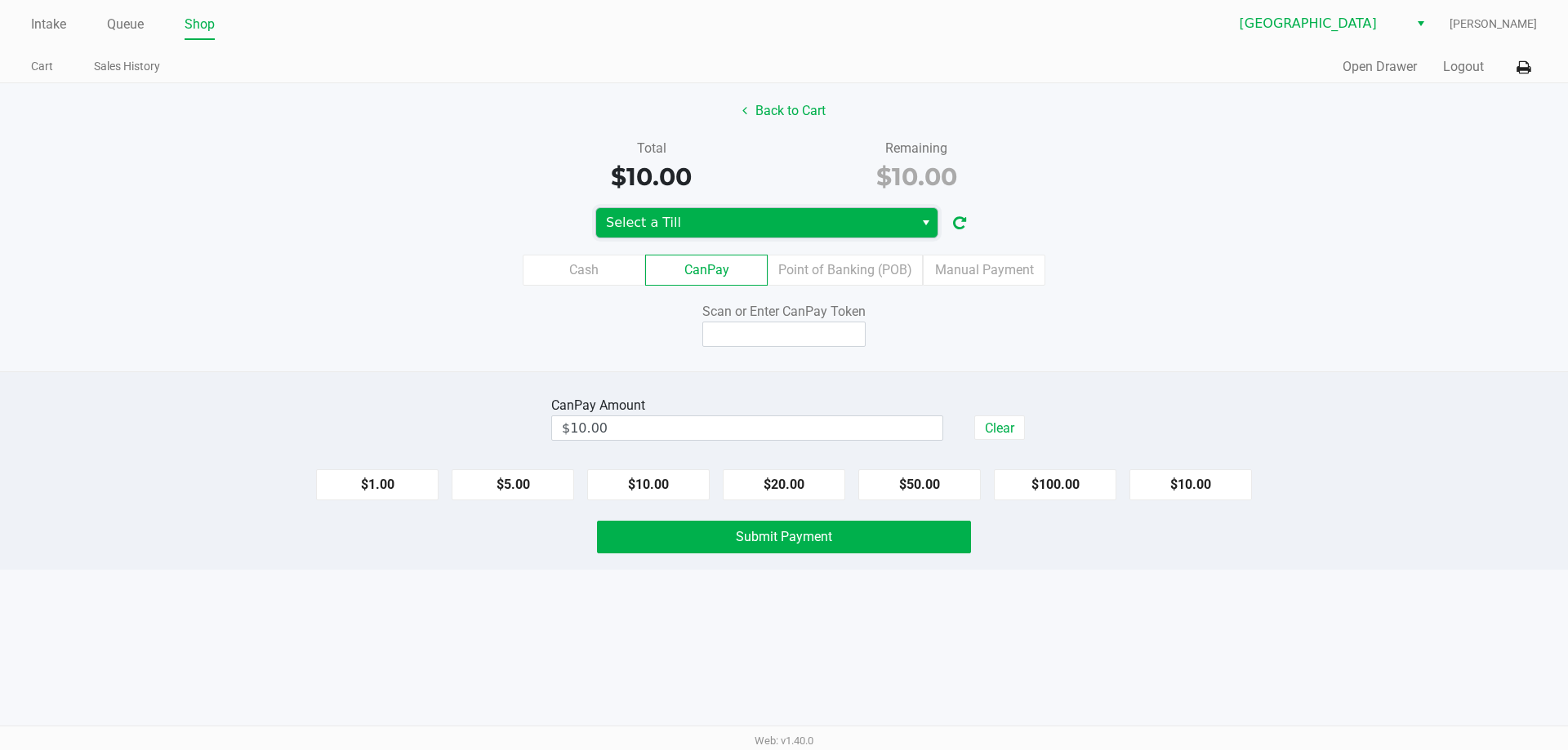
click at [735, 225] on span "Select a Till" at bounding box center [755, 223] width 298 height 20
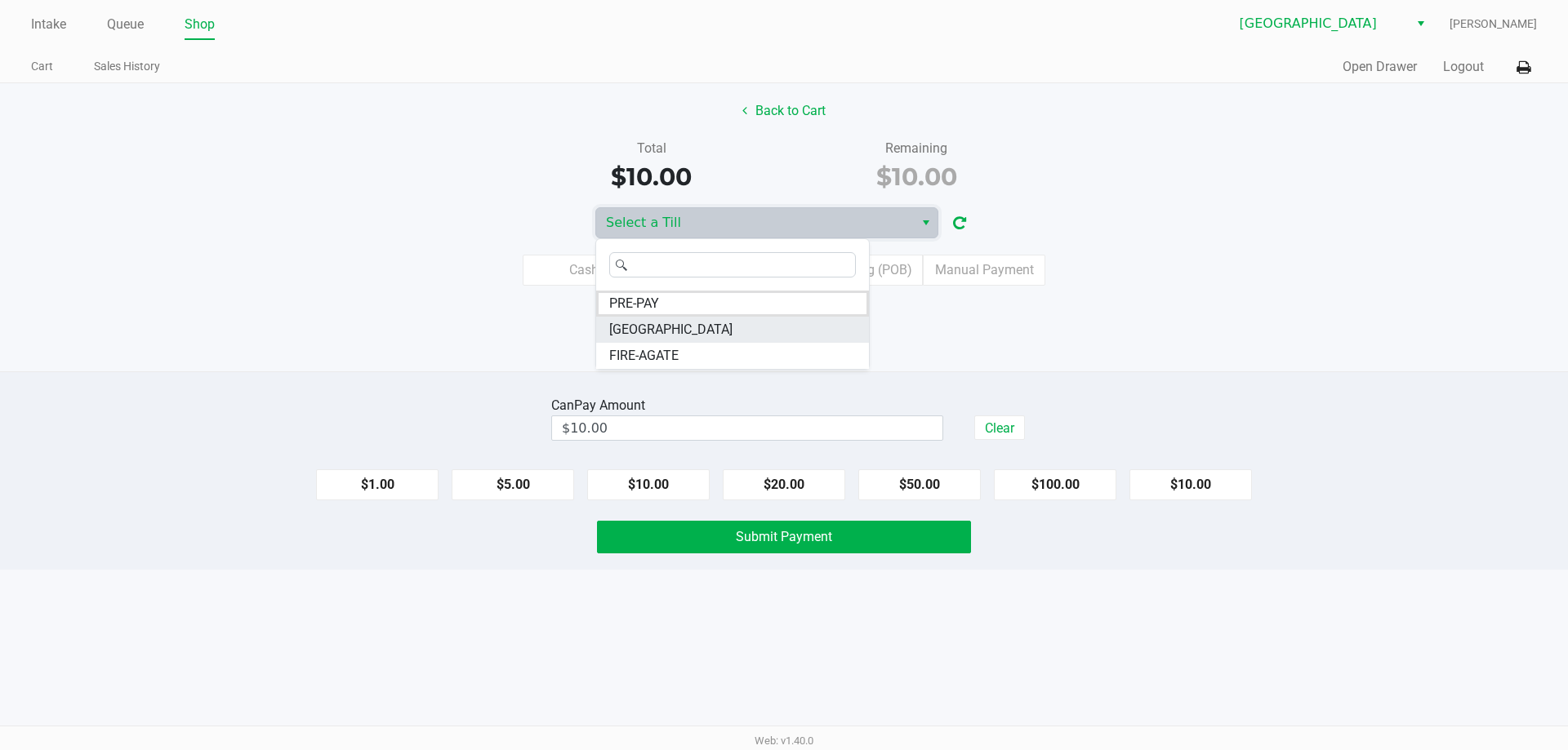
click at [660, 331] on span "FITCHBURG" at bounding box center [671, 330] width 124 height 20
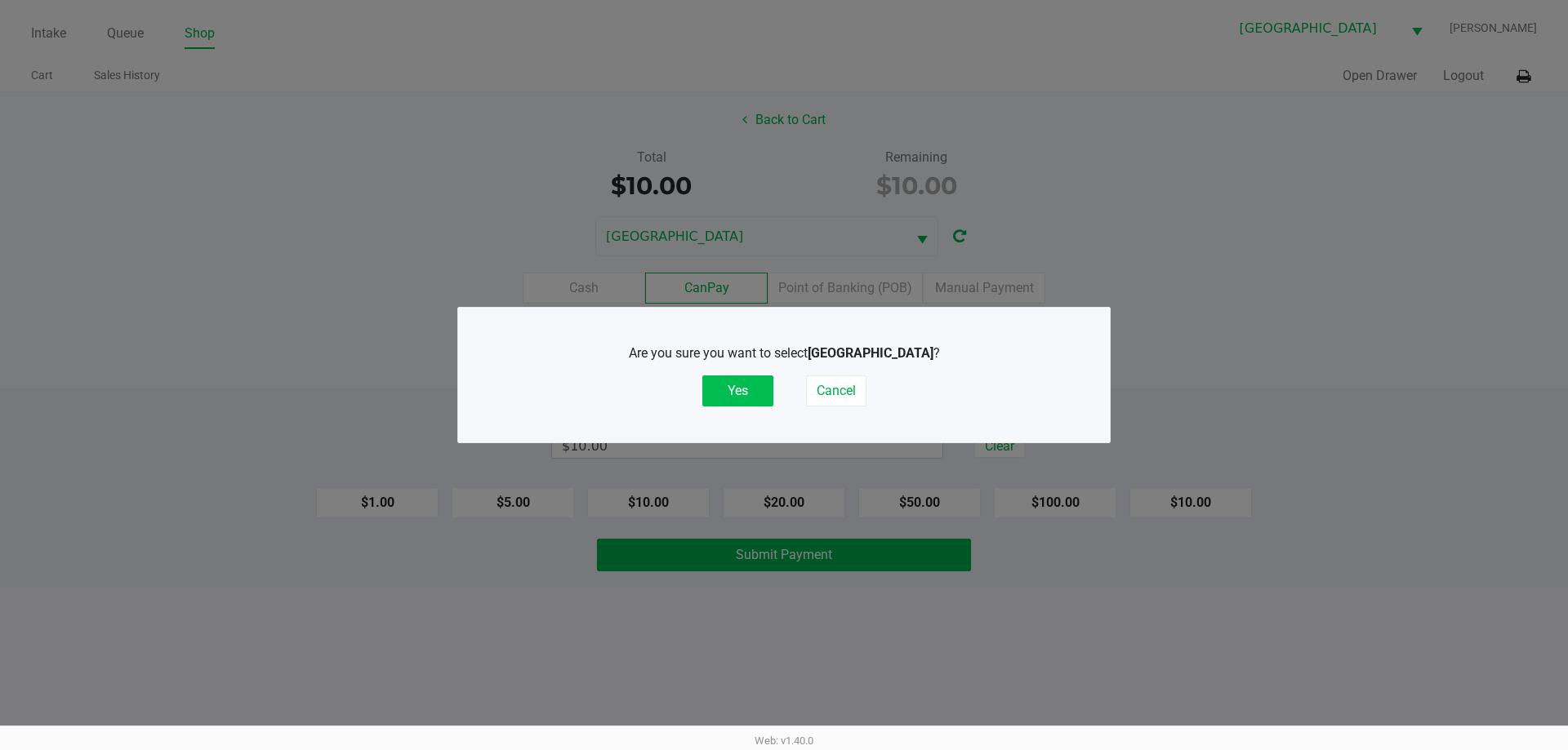
click at [735, 395] on button "Yes" at bounding box center [738, 391] width 71 height 31
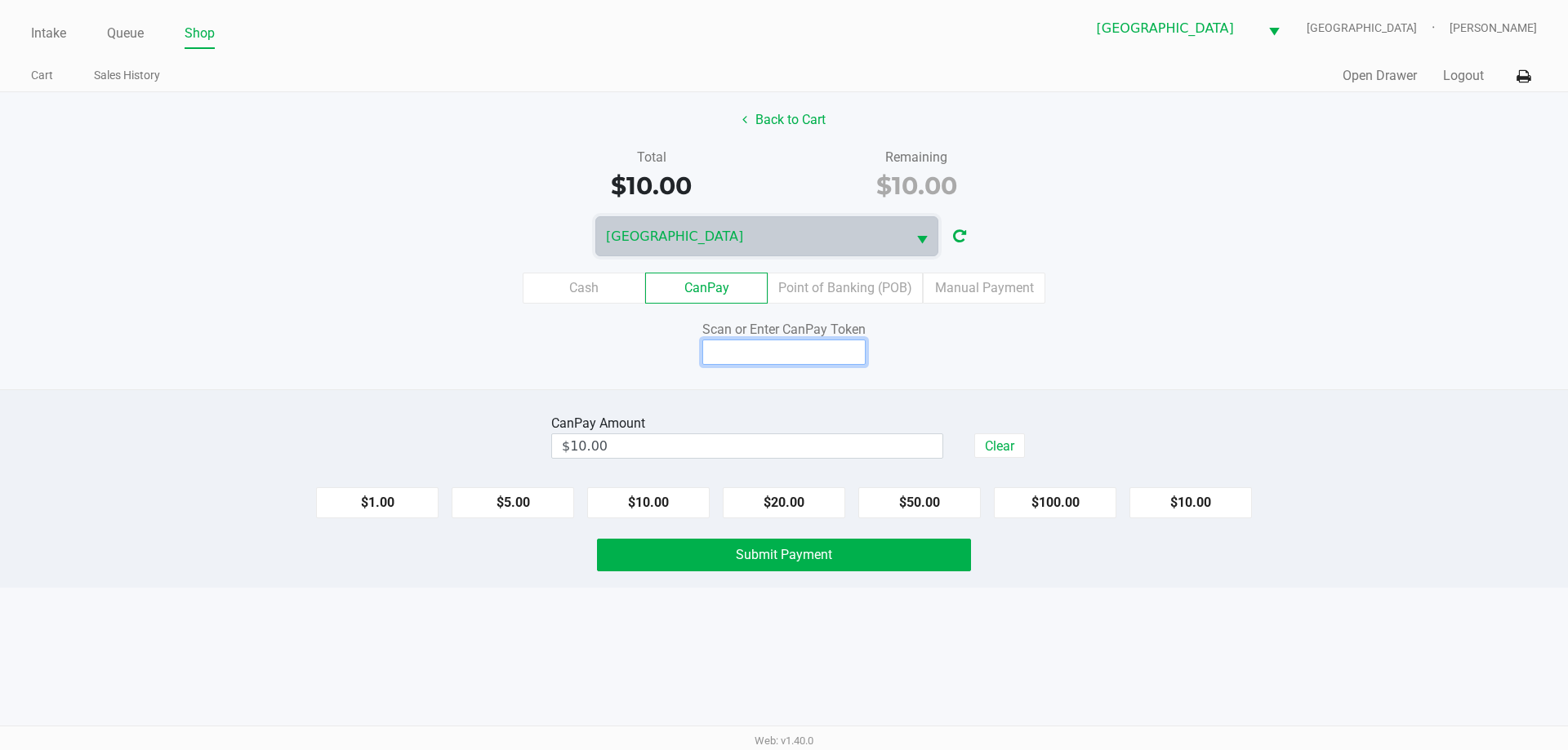
click at [800, 349] on input at bounding box center [784, 352] width 163 height 25
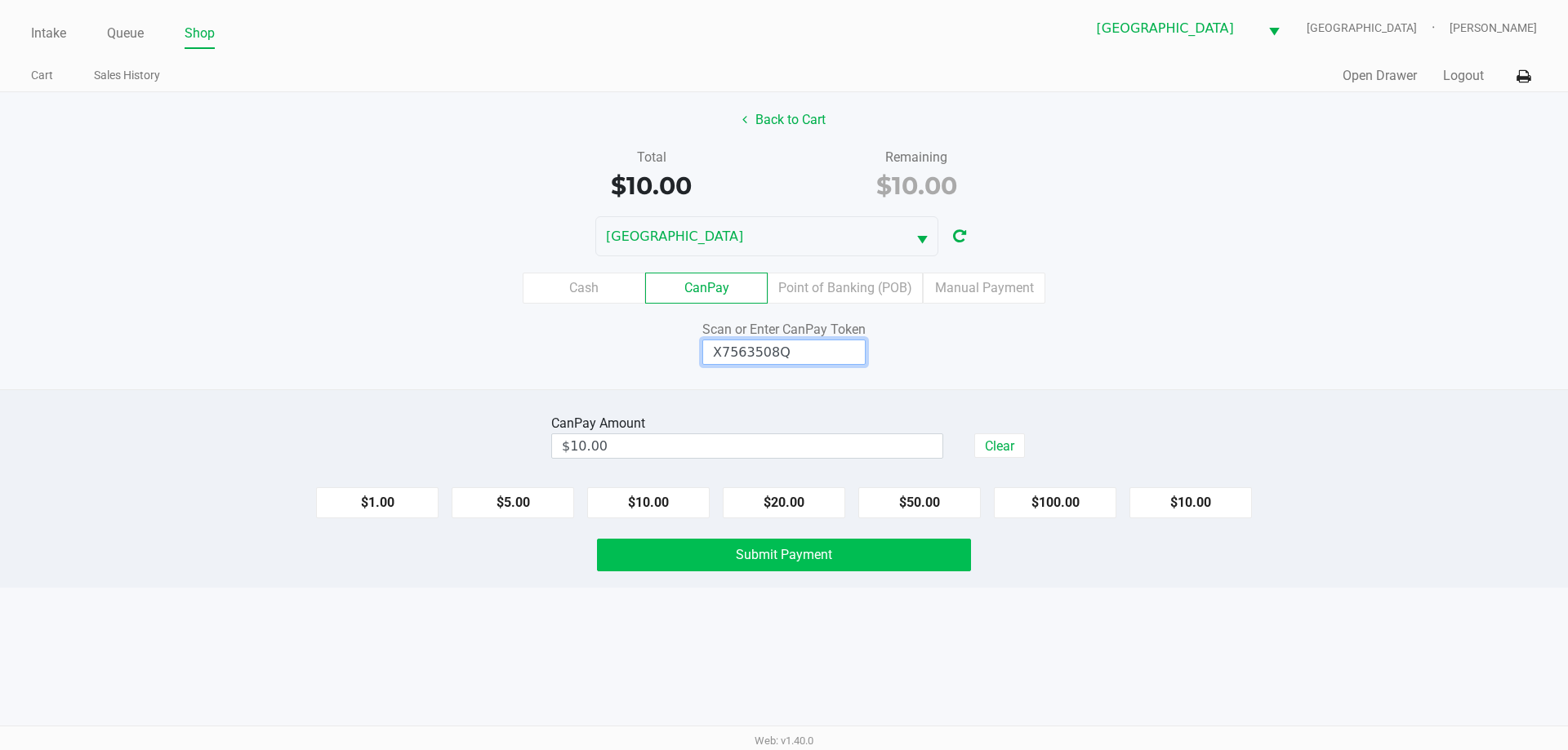
type input "X7563508Q"
click at [781, 559] on span "Submit Payment" at bounding box center [784, 554] width 97 height 15
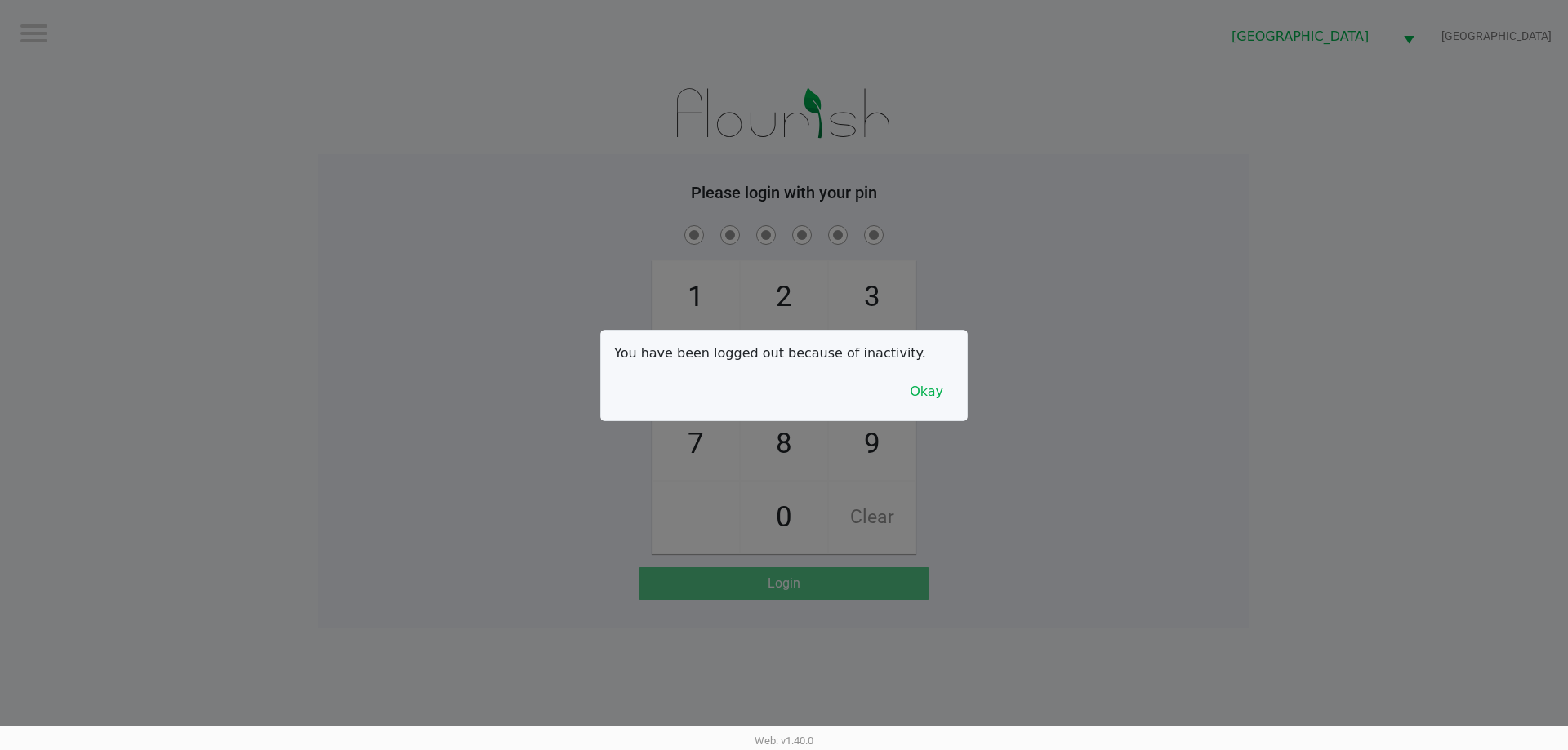
drag, startPoint x: 0, startPoint y: 1, endPoint x: 543, endPoint y: 147, distance: 562.3
click at [543, 147] on div at bounding box center [784, 375] width 1568 height 750
click at [932, 404] on button "Okay" at bounding box center [926, 392] width 55 height 31
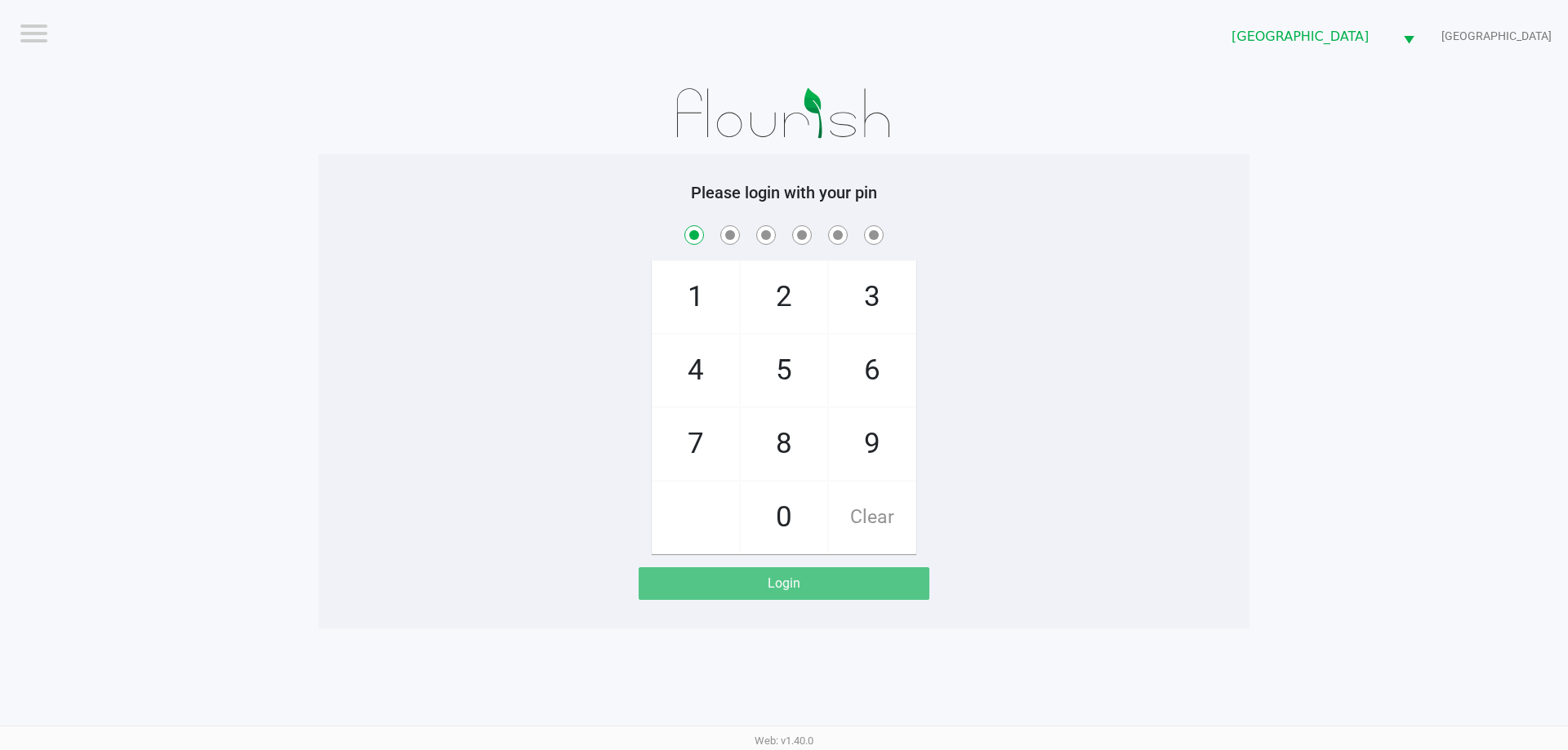
checkbox input "true"
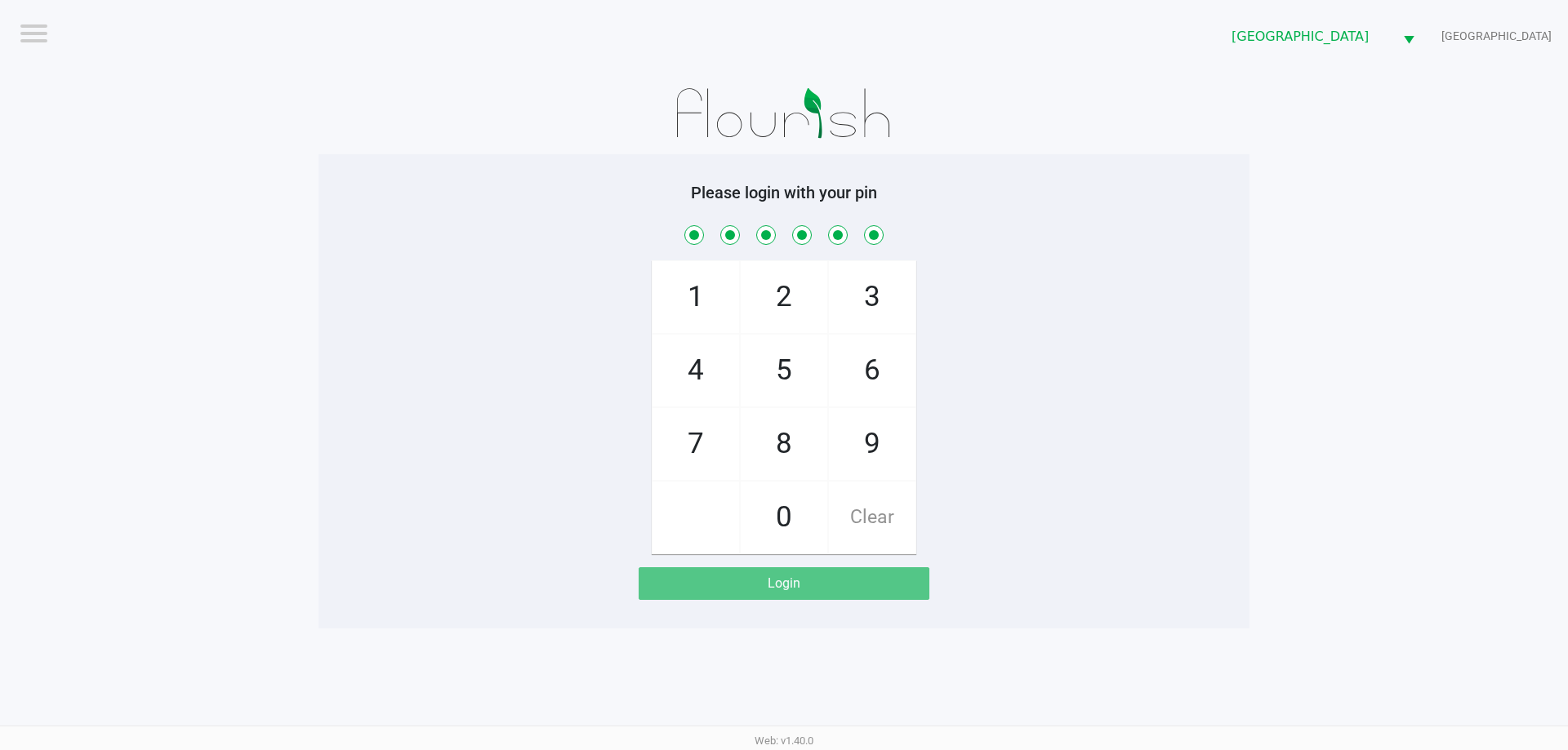
checkbox input "true"
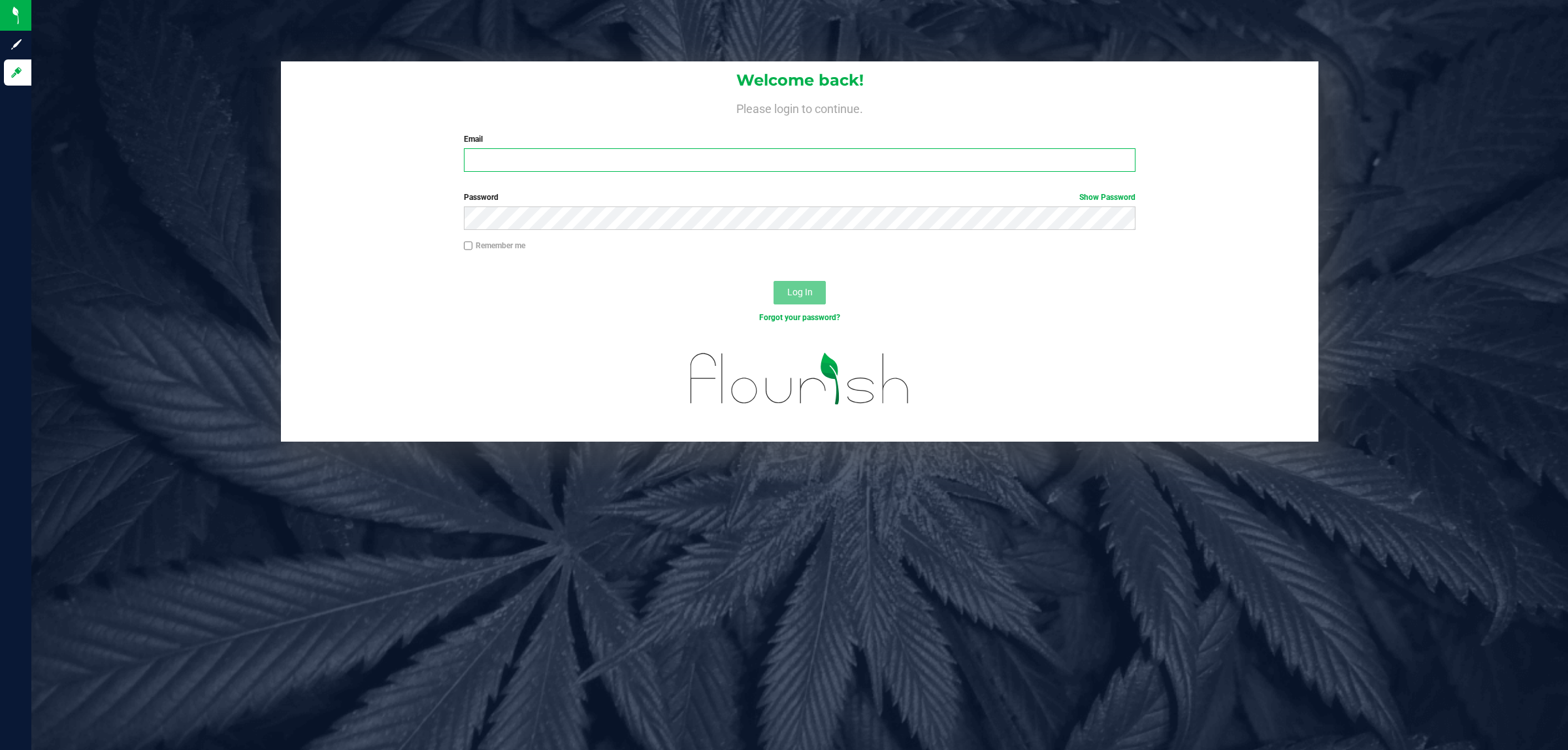
click at [610, 161] on input "Email" at bounding box center [800, 160] width 672 height 24
type input "[EMAIL_ADDRESS][DOMAIN_NAME]"
click at [774, 281] on button "Log In" at bounding box center [800, 293] width 52 height 24
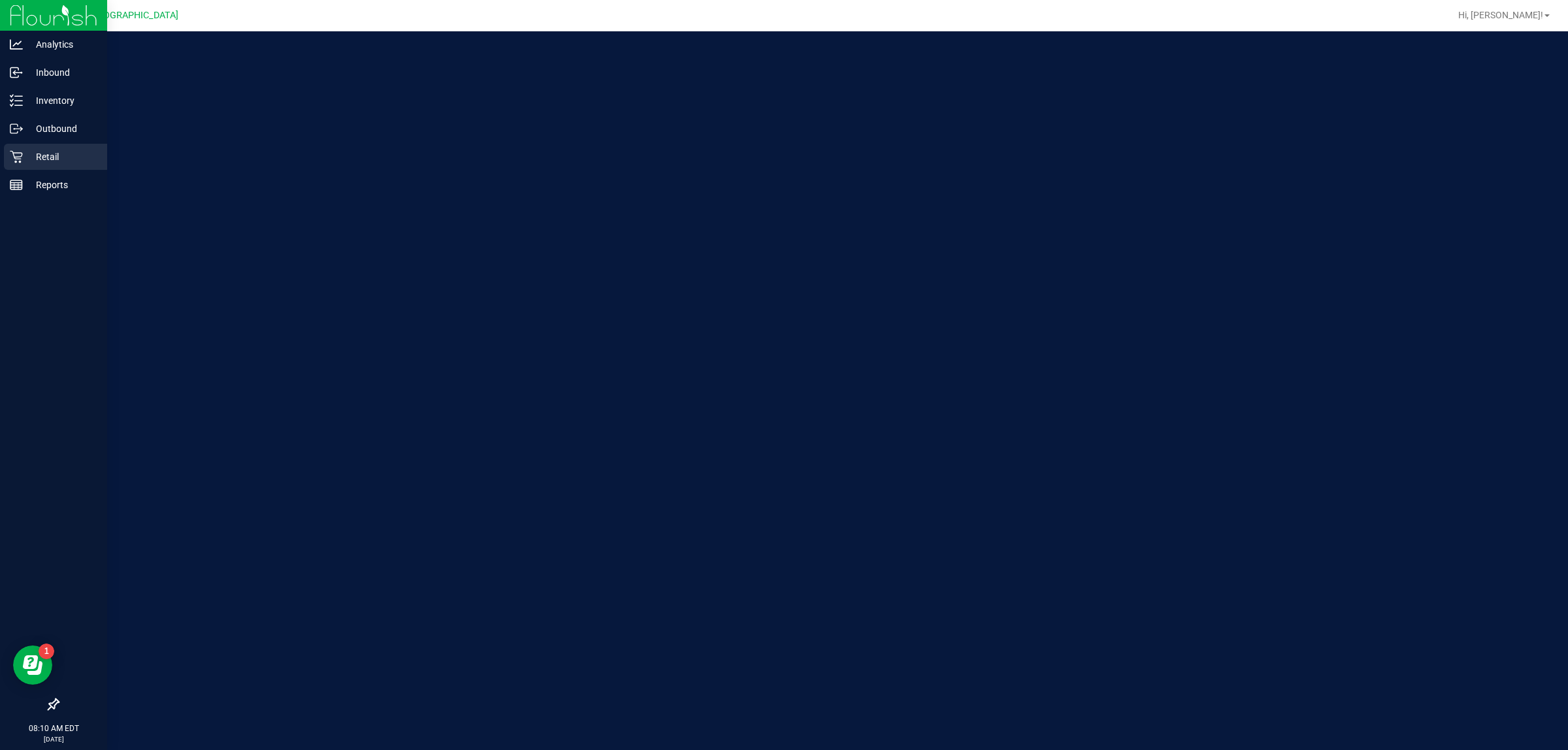
click at [27, 146] on div "Retail" at bounding box center [55, 157] width 103 height 26
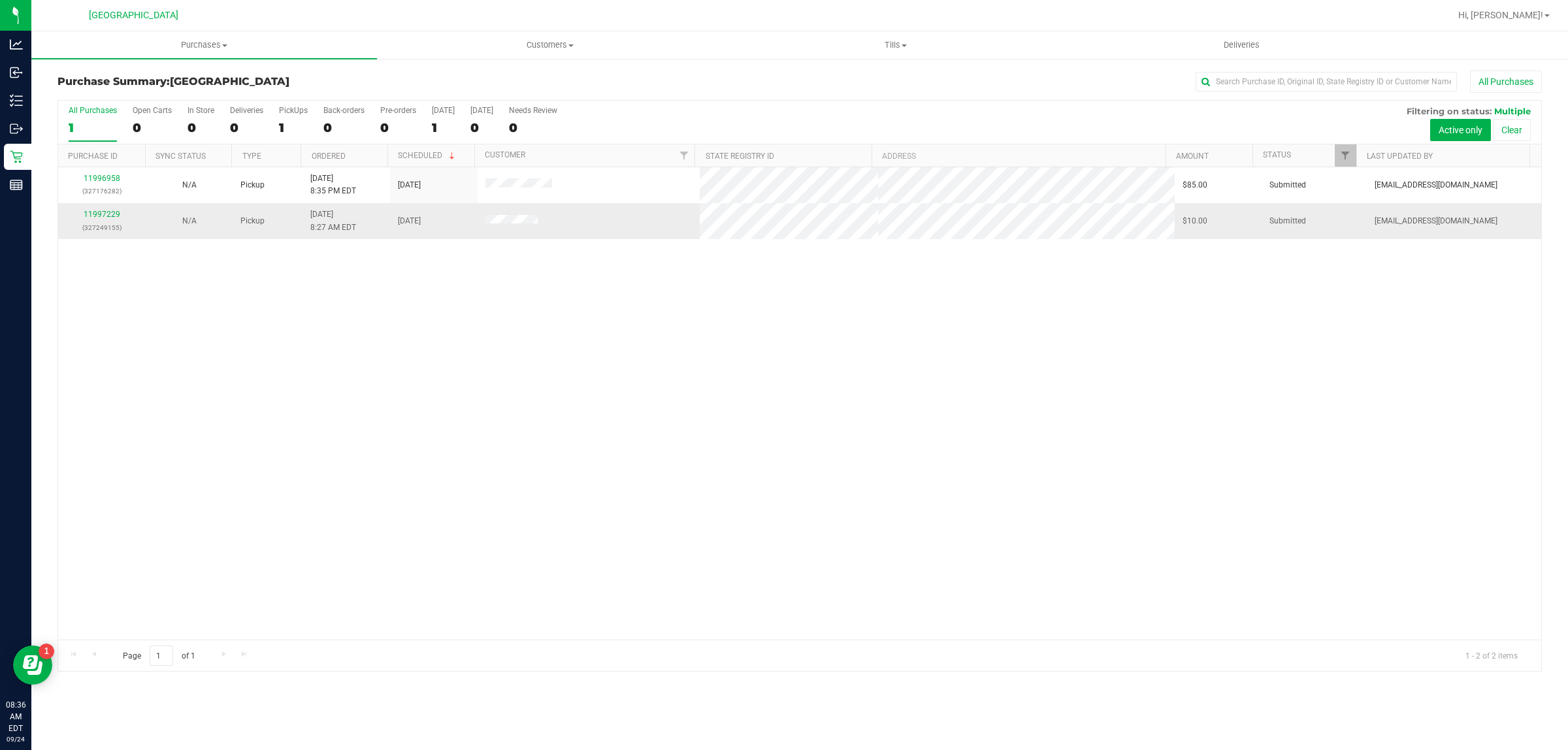
click at [100, 232] on p "(327249155)" at bounding box center [101, 228] width 72 height 12
click at [108, 220] on div "11997229 (327249155)" at bounding box center [101, 221] width 72 height 25
click at [85, 220] on div "11997229 (327249155)" at bounding box center [101, 221] width 72 height 25
click at [95, 219] on link "11997229" at bounding box center [102, 214] width 37 height 9
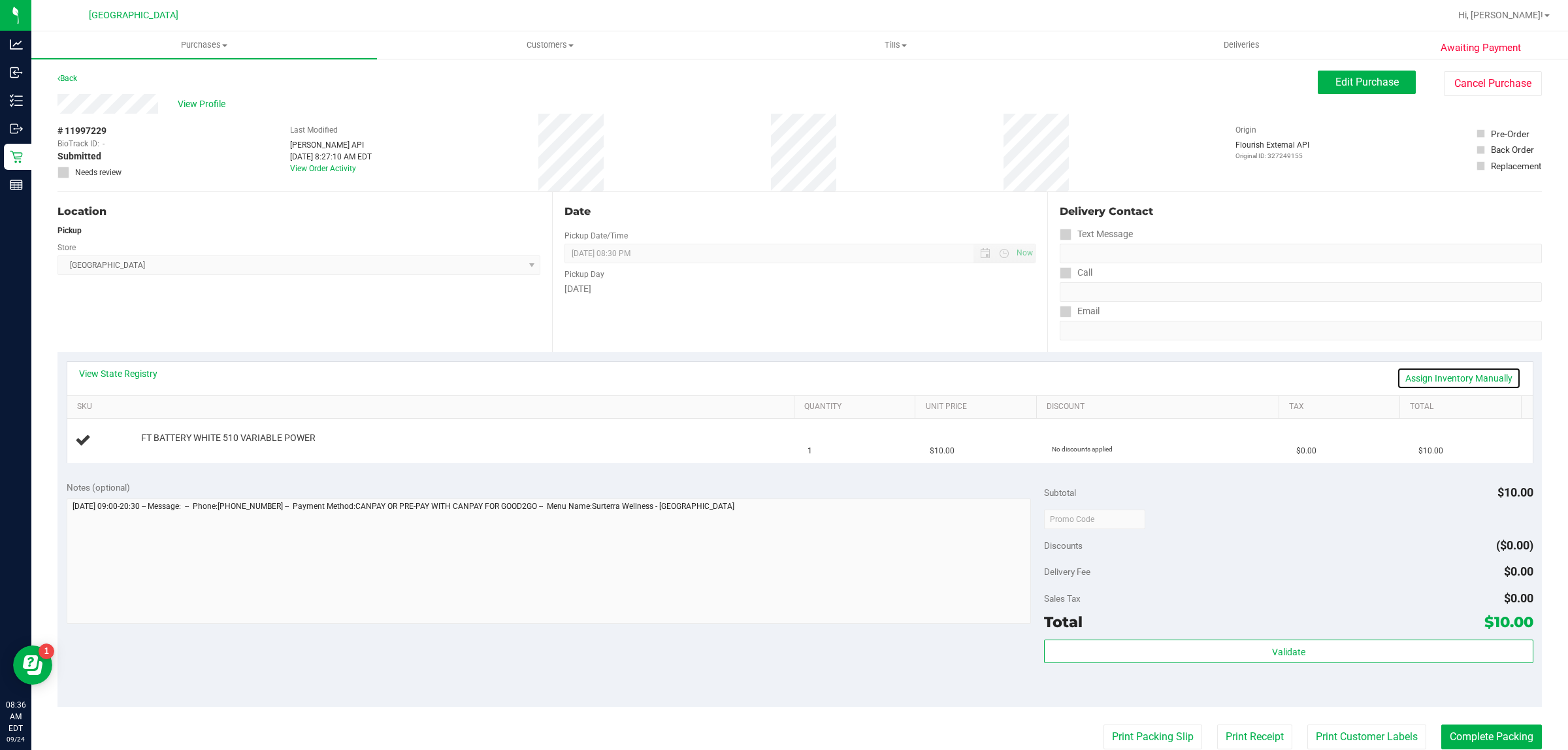
click at [1433, 367] on link "Assign Inventory Manually" at bounding box center [1459, 378] width 124 height 22
click at [162, 448] on link "Add Package" at bounding box center [164, 447] width 47 height 9
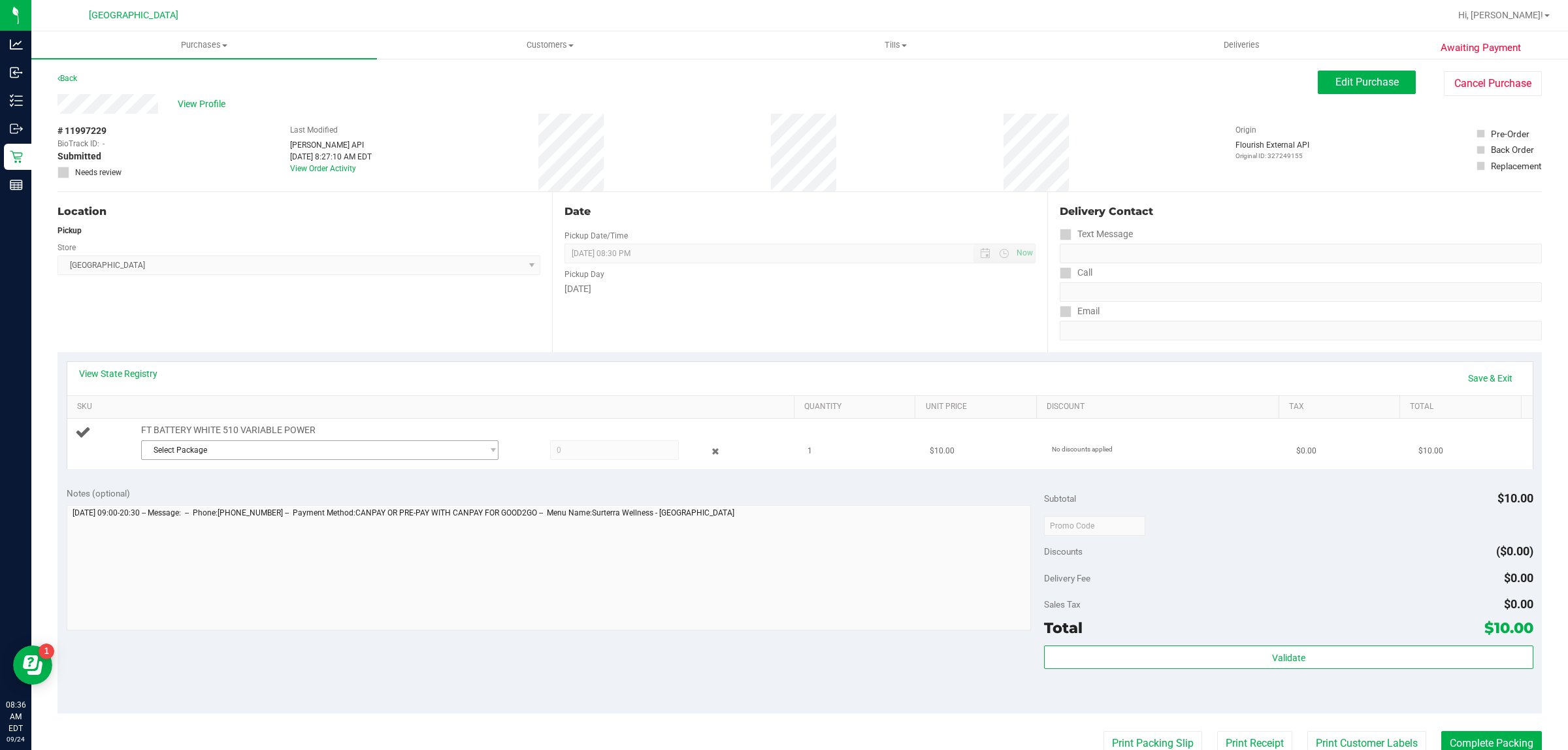
click at [304, 456] on span "Select Package" at bounding box center [311, 450] width 339 height 18
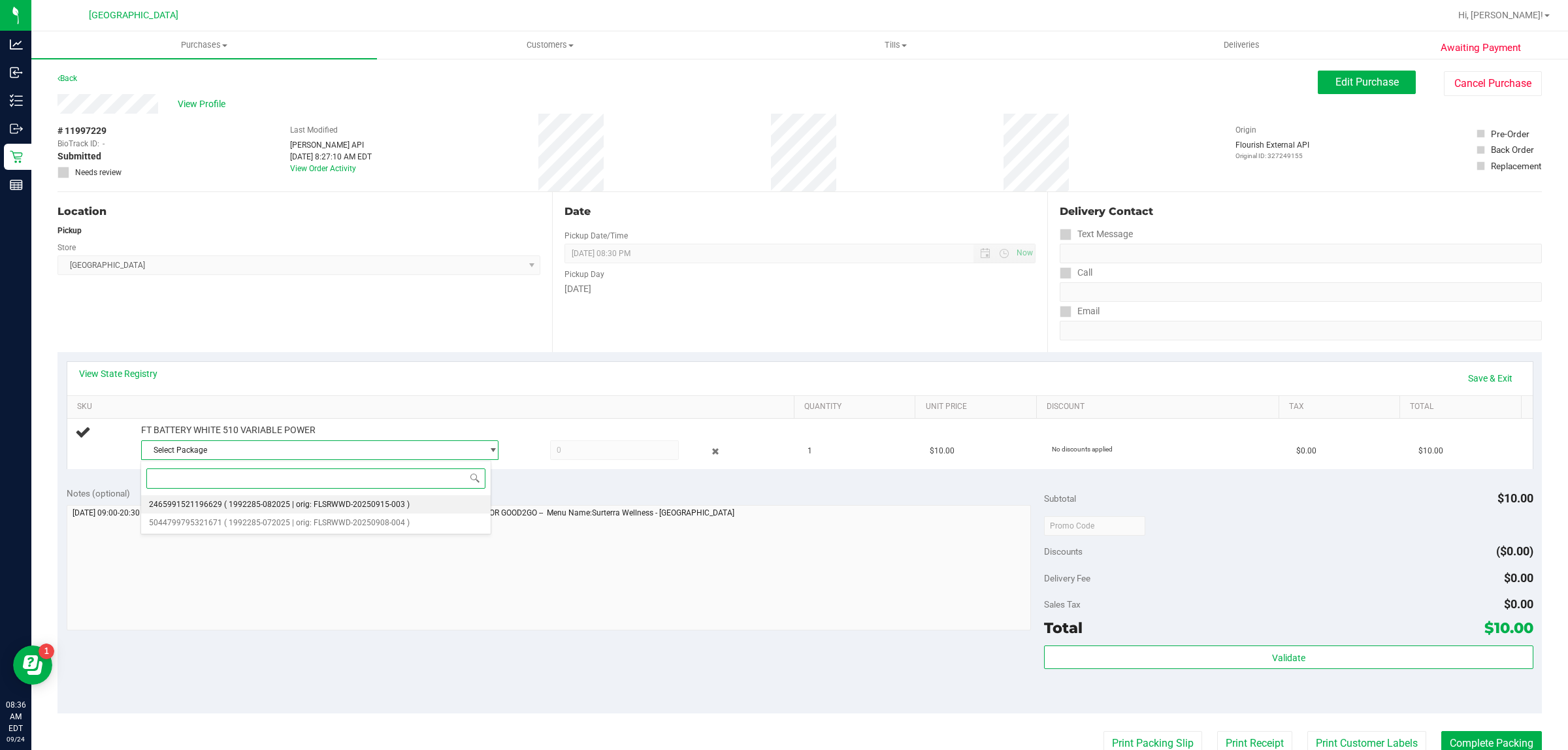
click at [332, 504] on span "( 1992285-082025 | orig: FLSRWWD-20250915-003 )" at bounding box center [316, 504] width 186 height 9
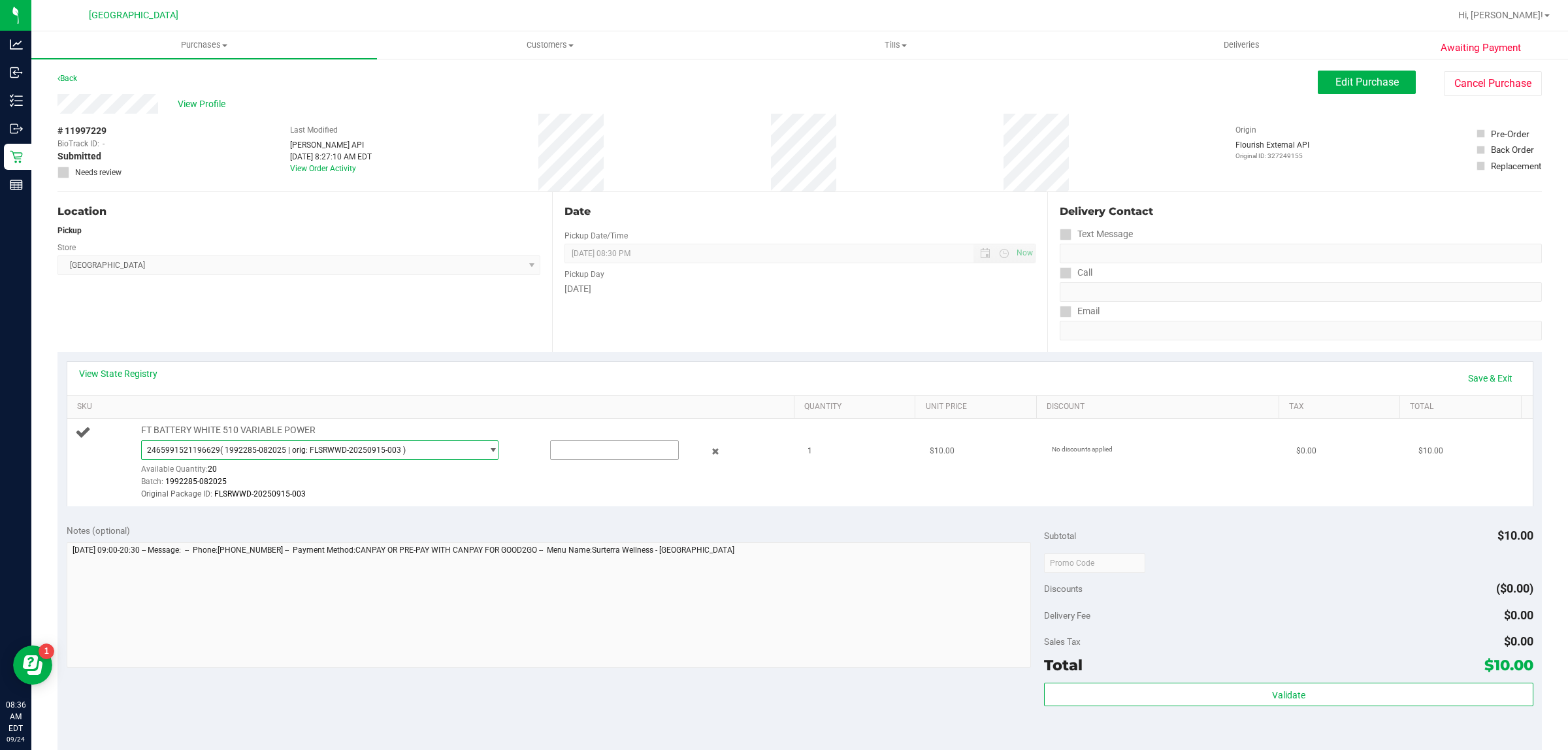
click at [581, 448] on input "text" at bounding box center [615, 450] width 128 height 18
type input "1"
type input "1.0000"
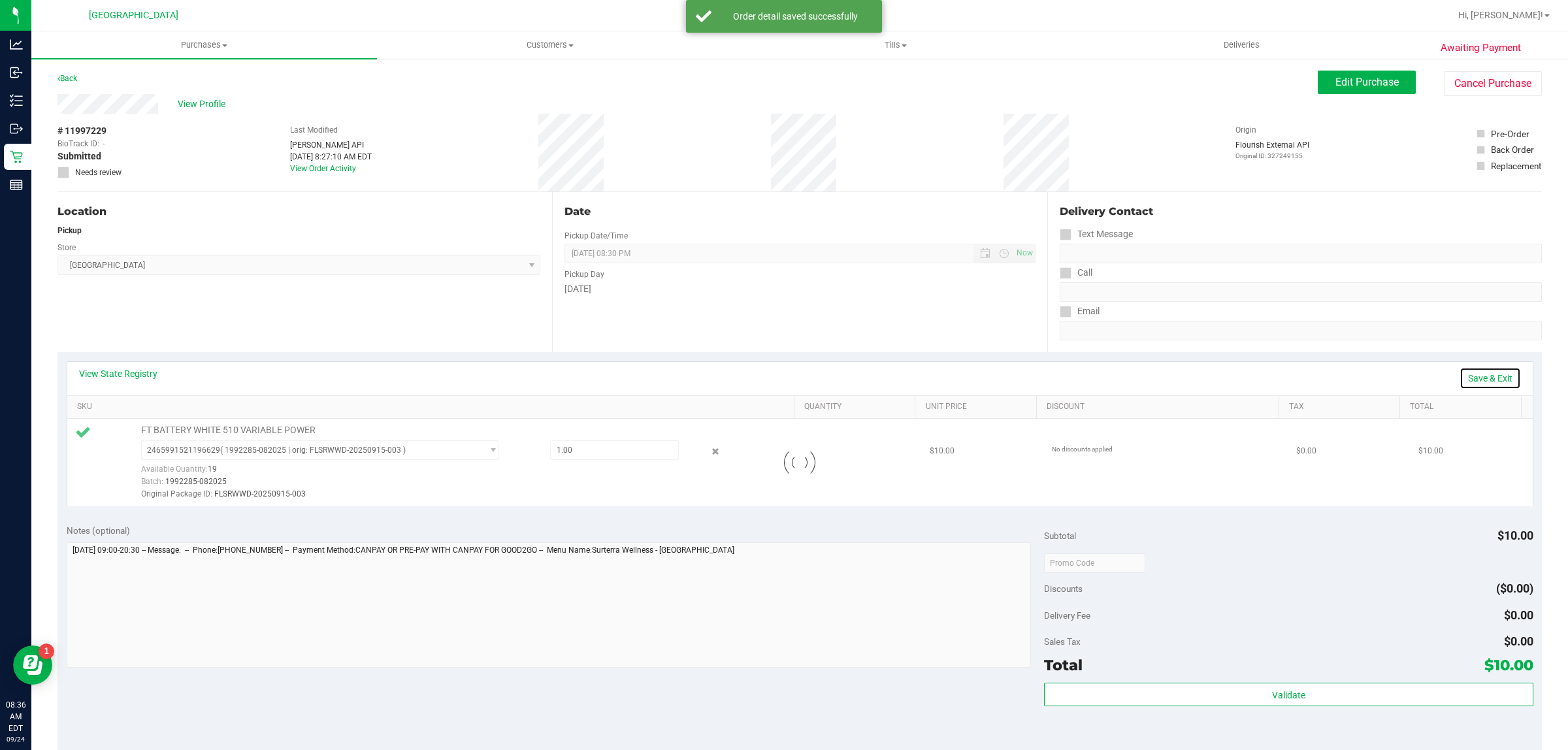
click at [1488, 379] on link "Save & Exit" at bounding box center [1490, 378] width 61 height 22
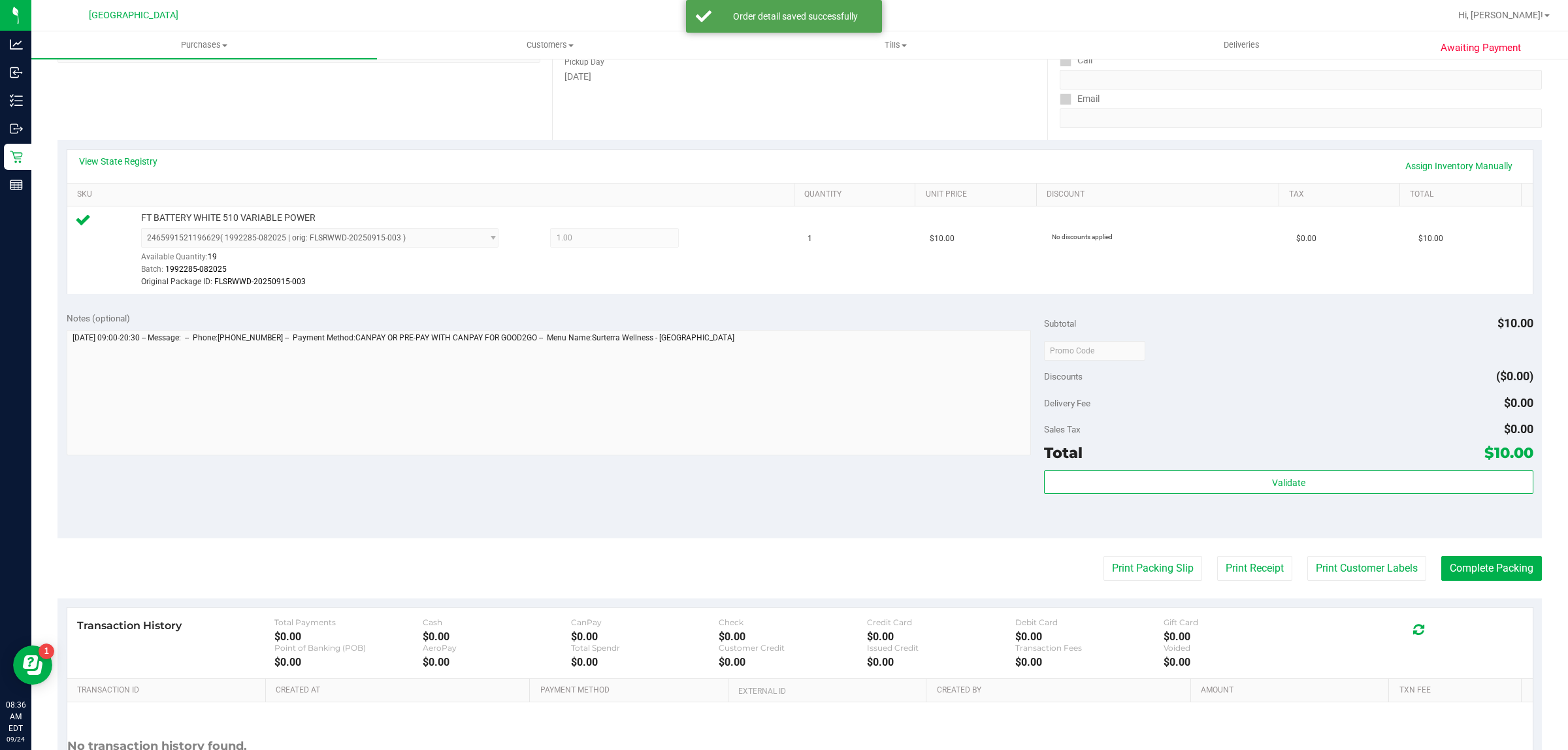
scroll to position [330, 0]
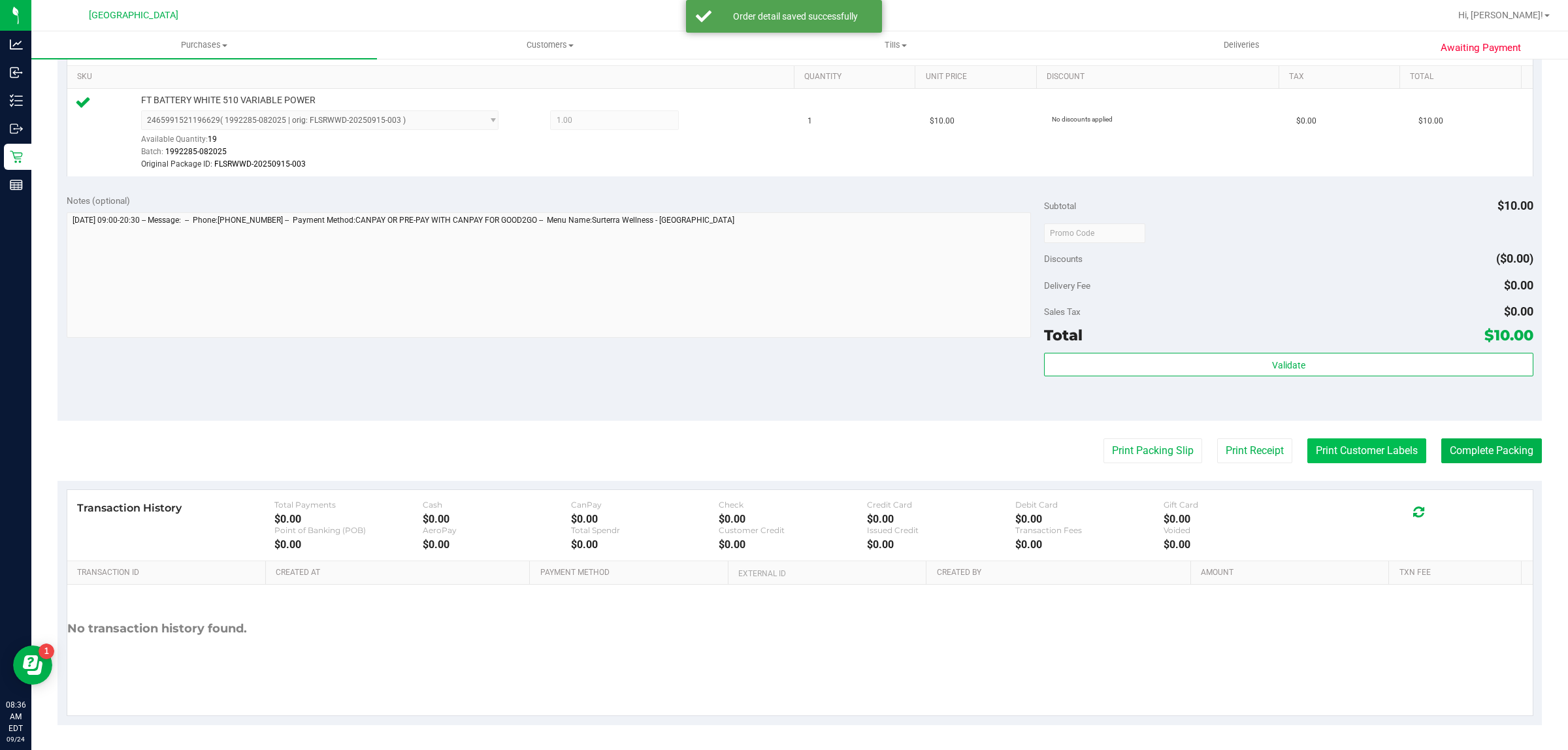
click at [1389, 452] on button "Print Customer Labels" at bounding box center [1366, 451] width 119 height 25
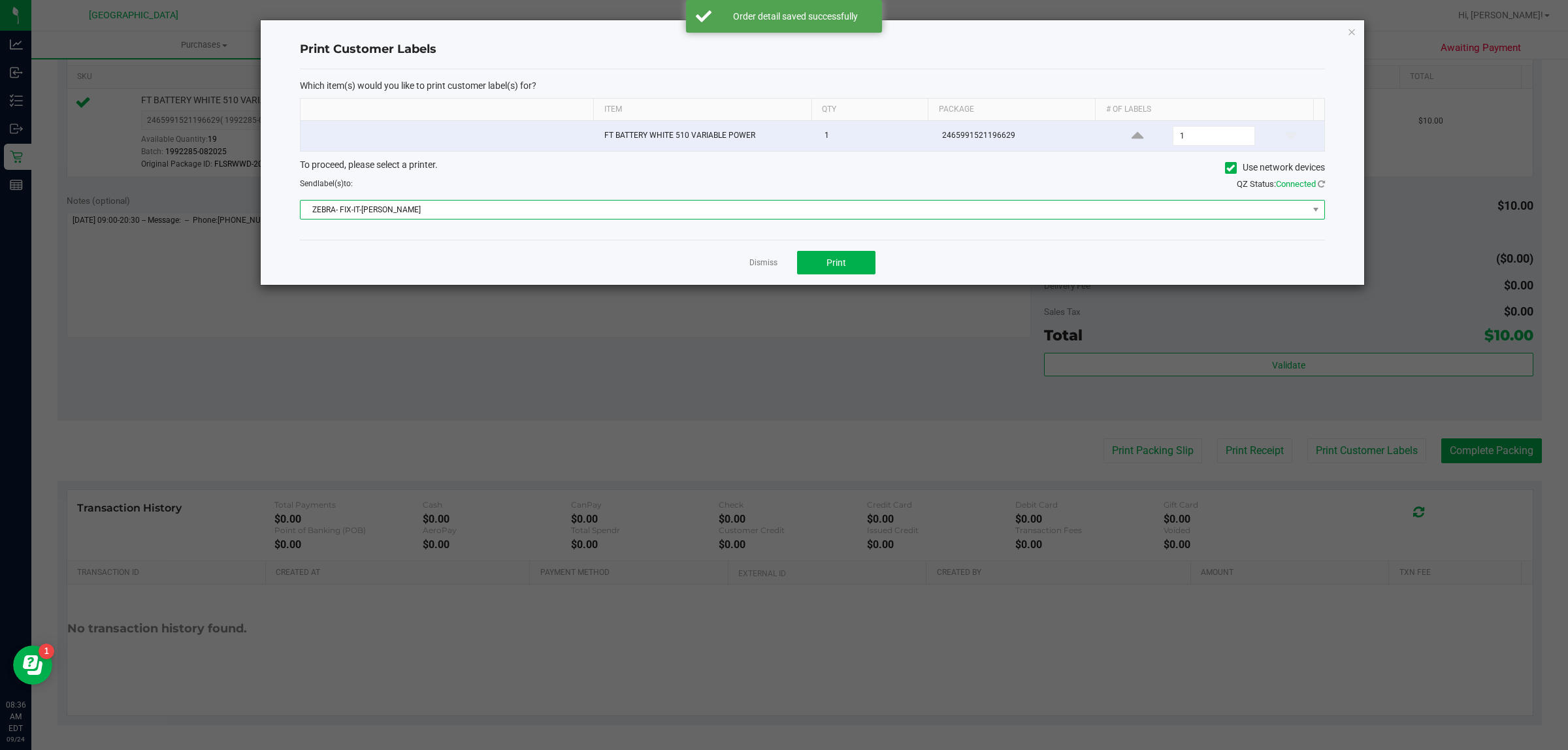
click at [839, 212] on span "ZEBRA- FIX-IT-FELIX" at bounding box center [804, 210] width 1008 height 18
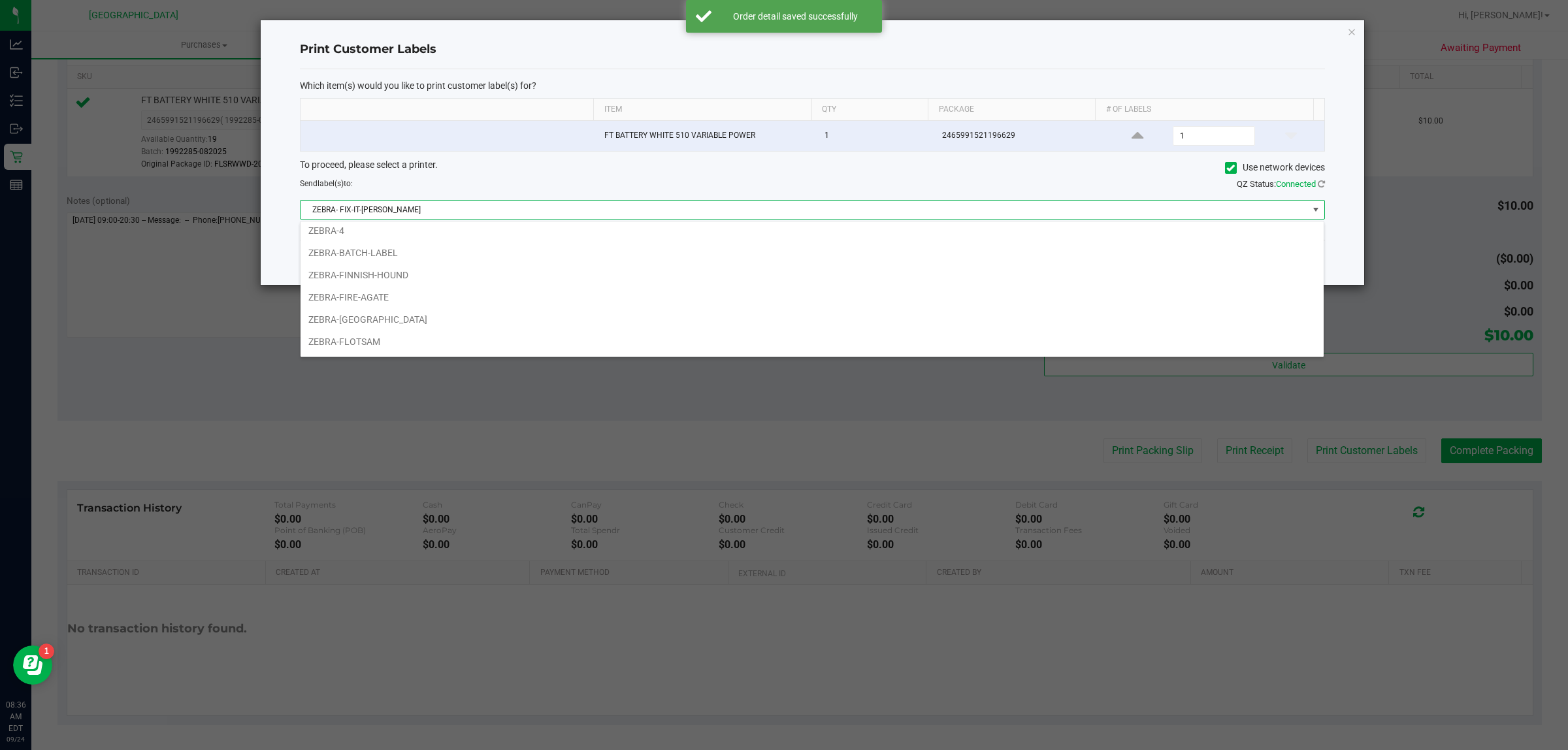
scroll to position [51, 0]
click at [407, 319] on li "ZEBRA-FITCHBURG" at bounding box center [812, 318] width 1023 height 22
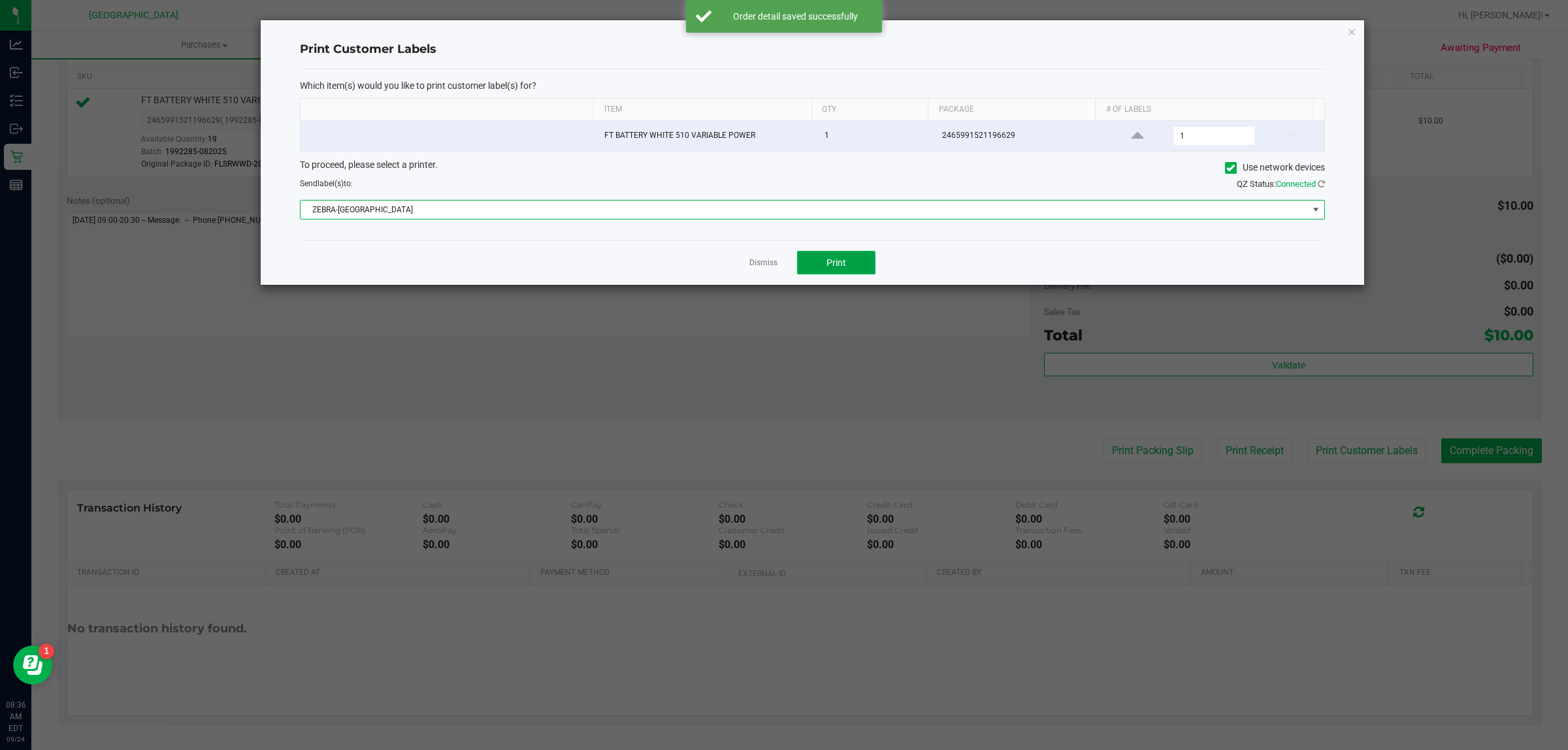
click at [846, 257] on button "Print" at bounding box center [836, 262] width 79 height 24
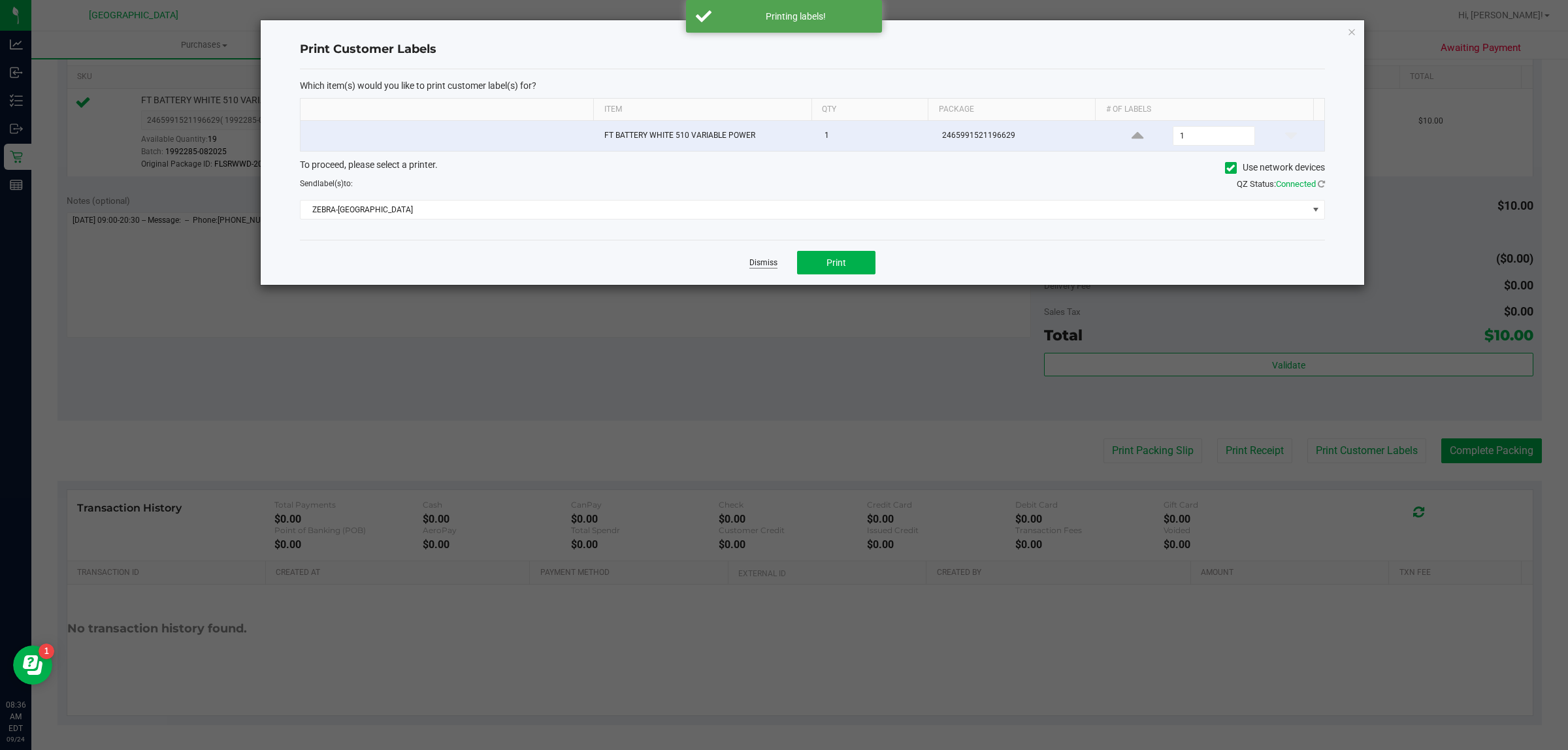
click at [756, 262] on link "Dismiss" at bounding box center [763, 262] width 28 height 11
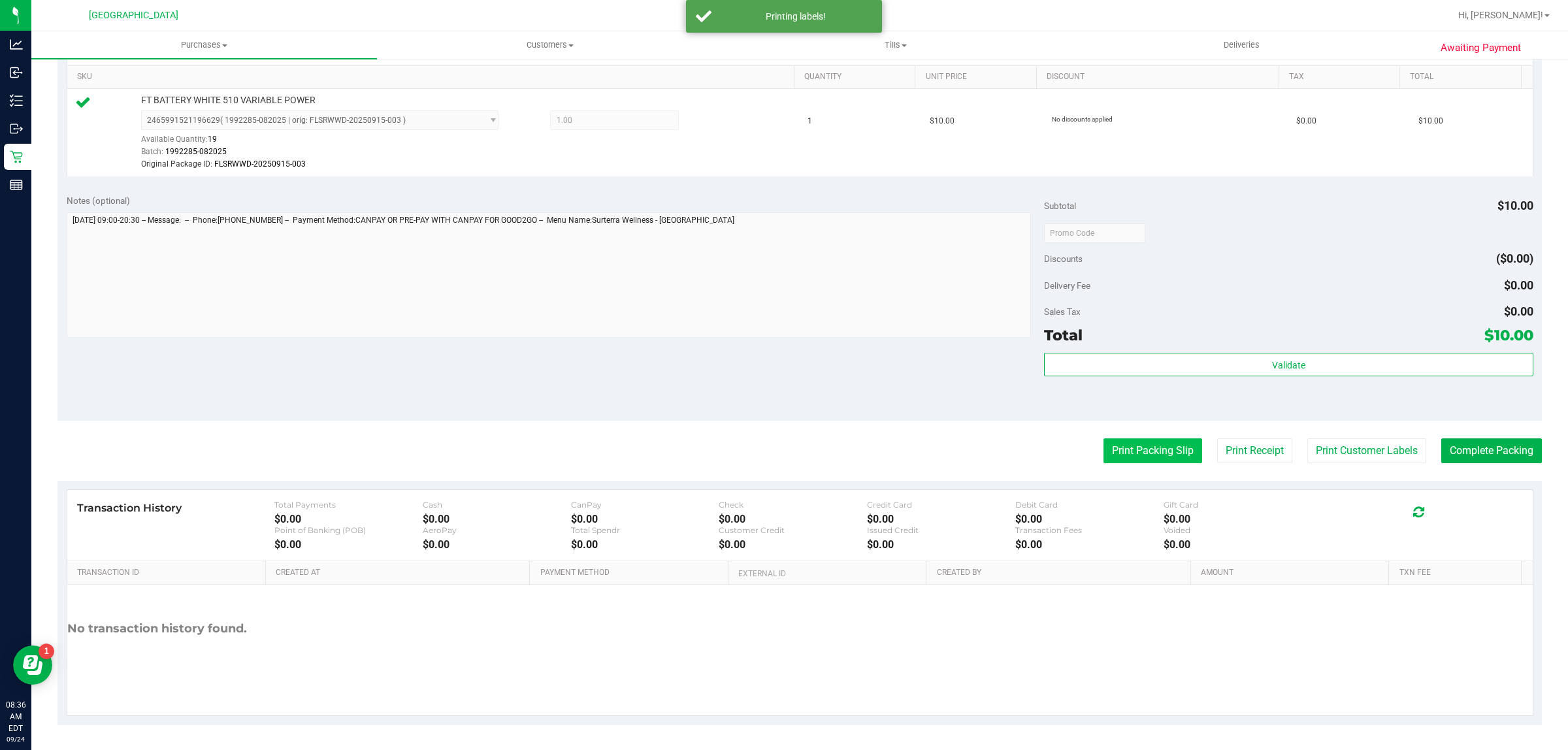
click at [1132, 452] on button "Print Packing Slip" at bounding box center [1153, 451] width 99 height 25
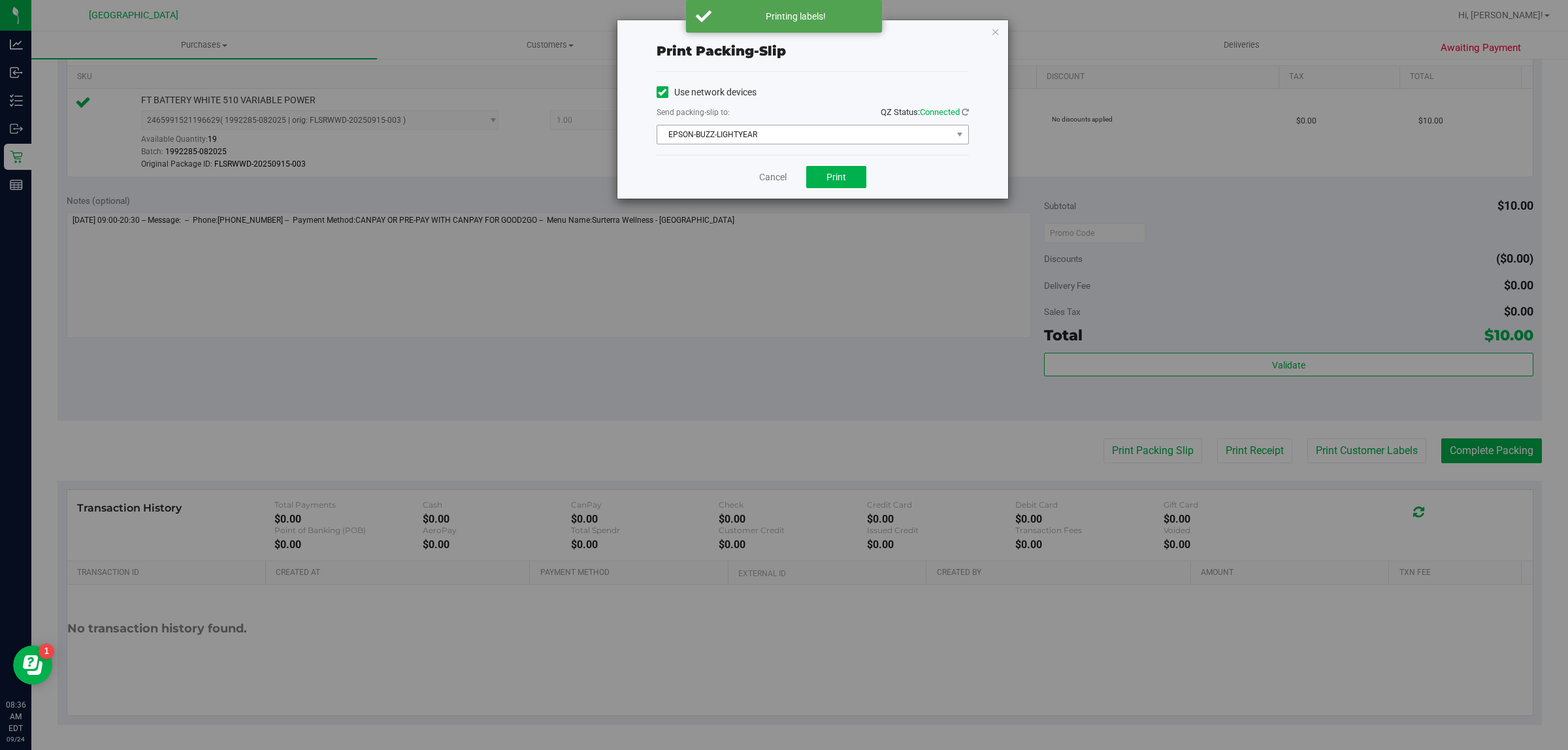
click at [789, 126] on span "EPSON-BUZZ-LIGHTYEAR" at bounding box center [805, 134] width 295 height 18
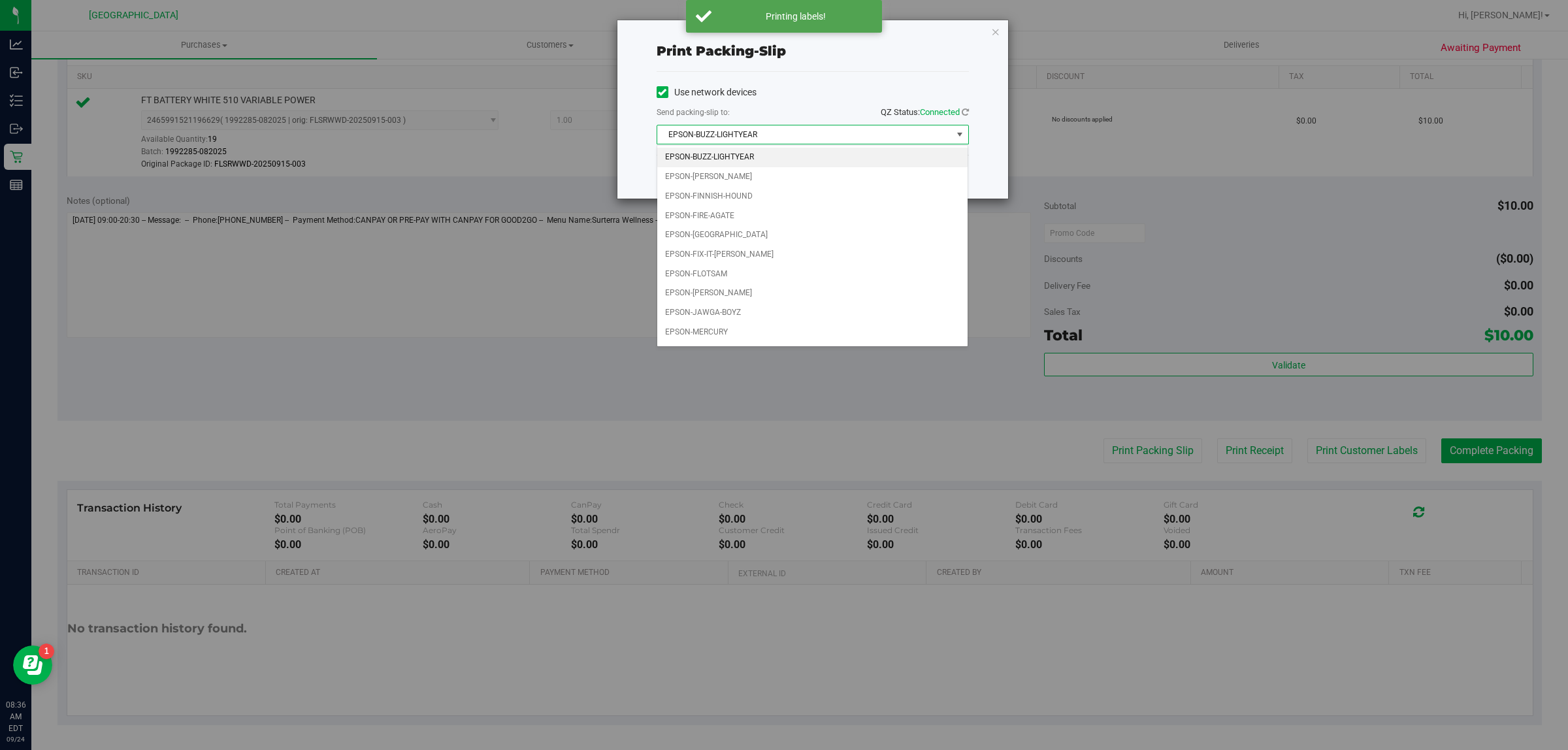
scroll to position [40, 0]
click at [758, 200] on li "EPSON-FITCHBURG" at bounding box center [813, 198] width 311 height 20
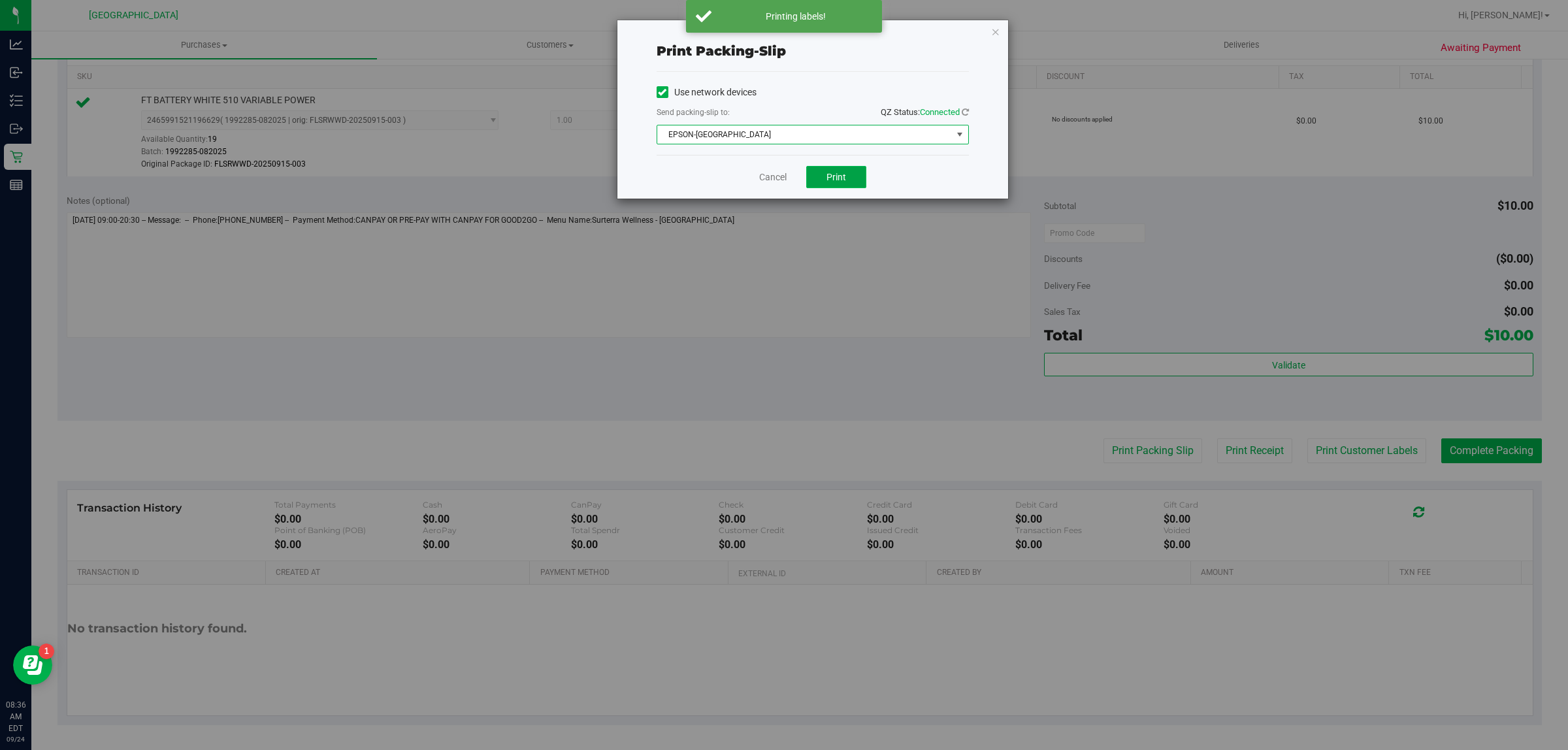
click at [859, 178] on button "Print" at bounding box center [836, 177] width 60 height 22
click at [771, 178] on link "Cancel" at bounding box center [773, 177] width 27 height 14
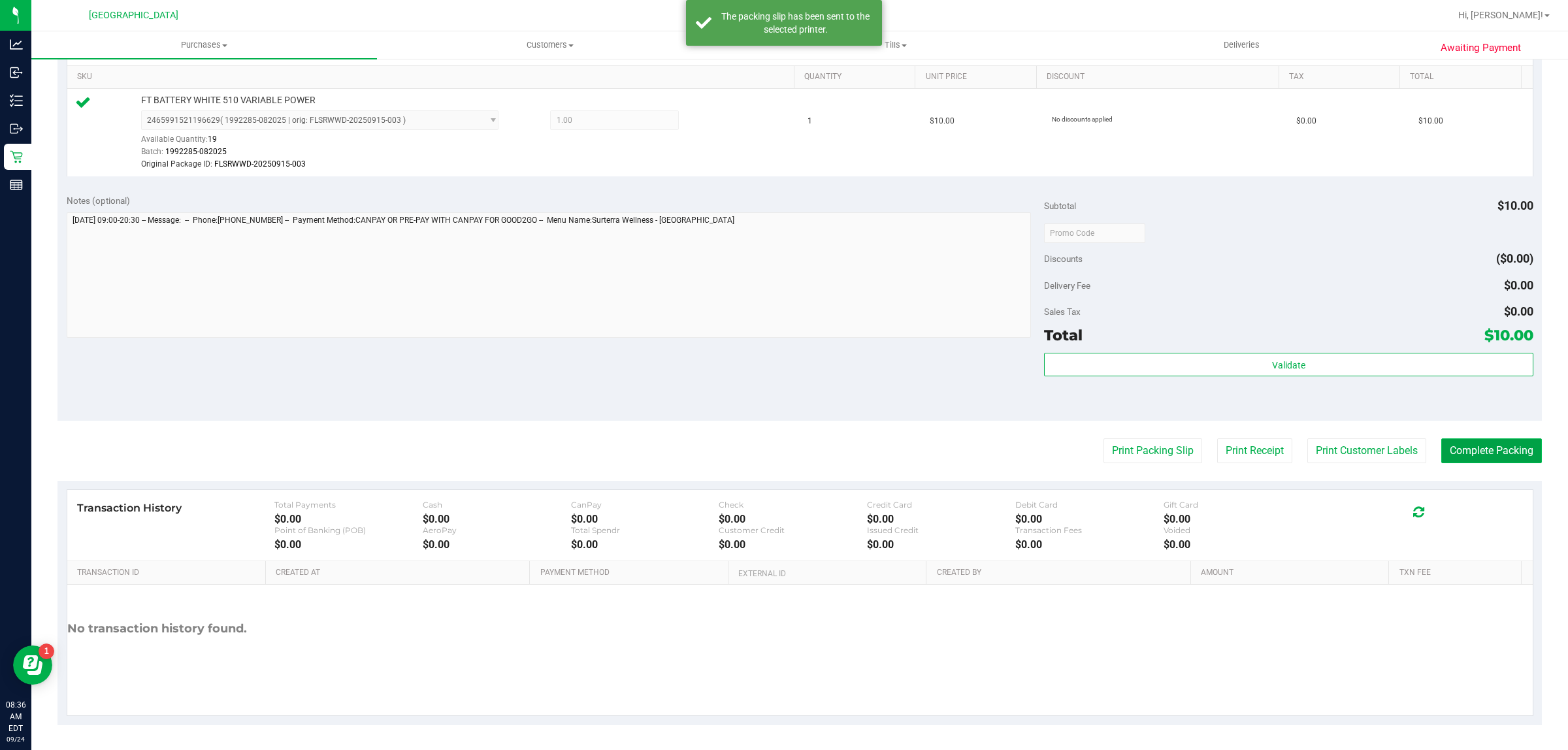
click at [1452, 441] on button "Complete Packing" at bounding box center [1491, 451] width 100 height 25
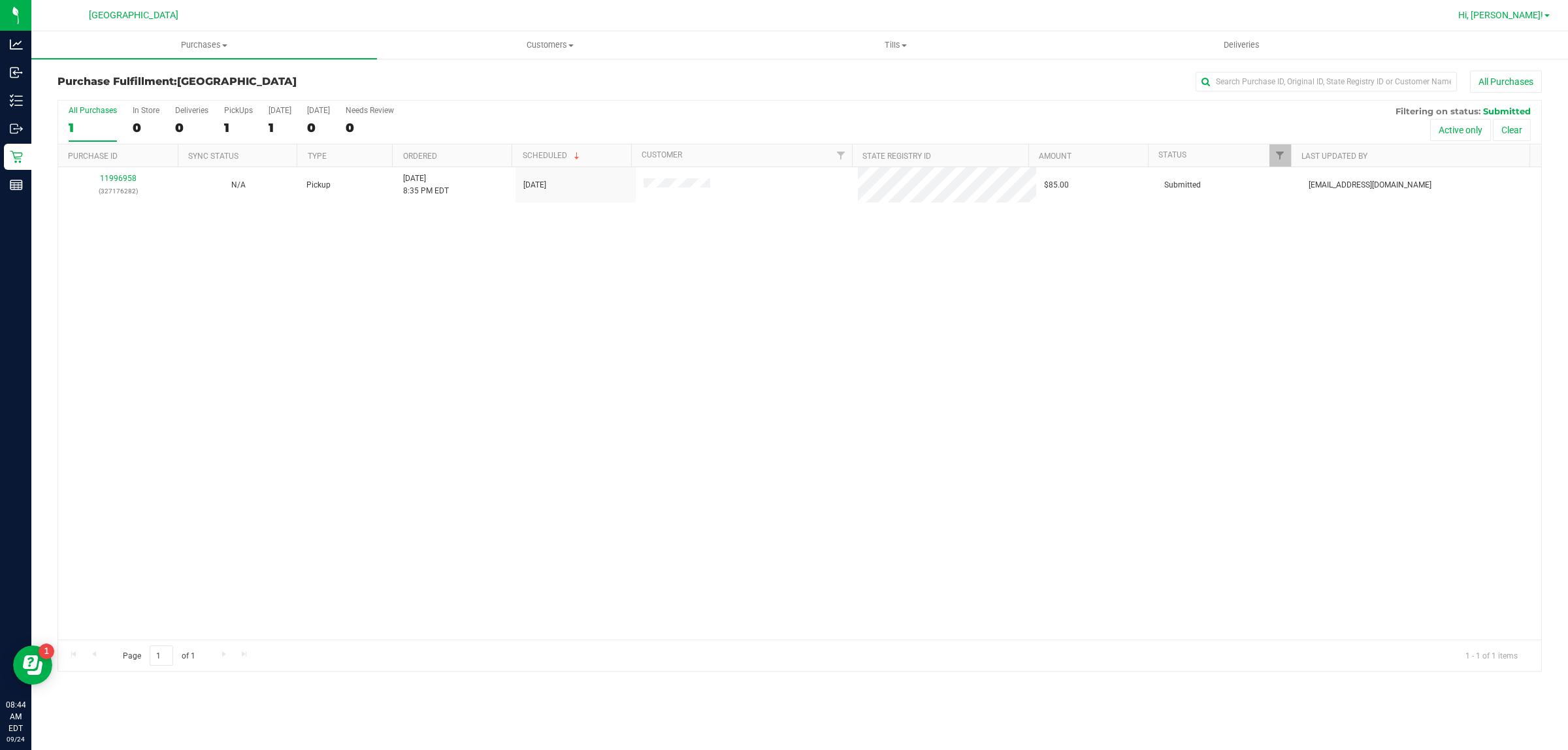
click at [1537, 14] on span "Hi, [PERSON_NAME]!" at bounding box center [1501, 15] width 85 height 10
click at [1520, 114] on li "Sign Out" at bounding box center [1509, 116] width 98 height 24
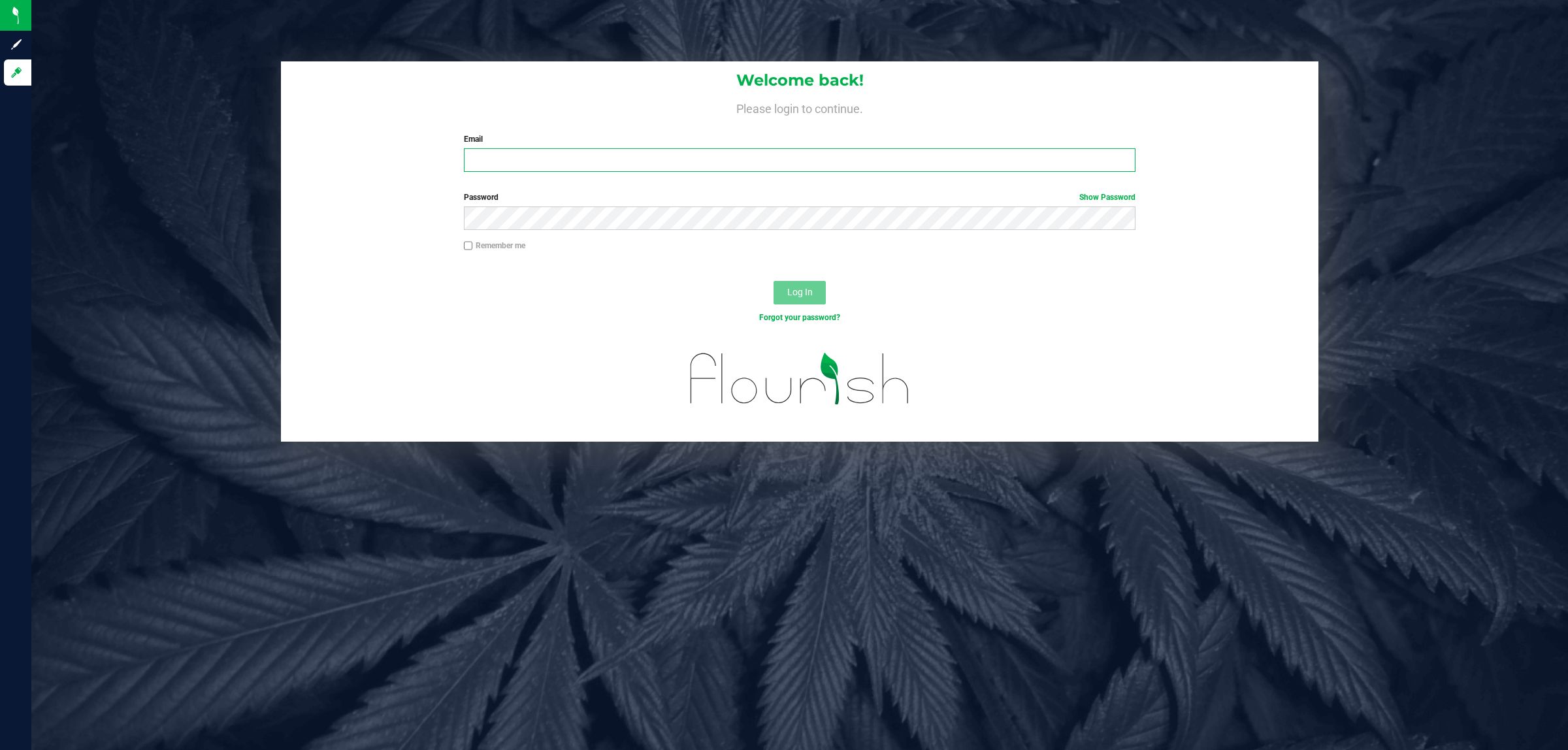
click at [1015, 160] on input "Email" at bounding box center [800, 160] width 672 height 24
type input "shanderson@liveparallel.com"
click at [774, 281] on button "Log In" at bounding box center [800, 293] width 52 height 24
